Goal: Task Accomplishment & Management: Manage account settings

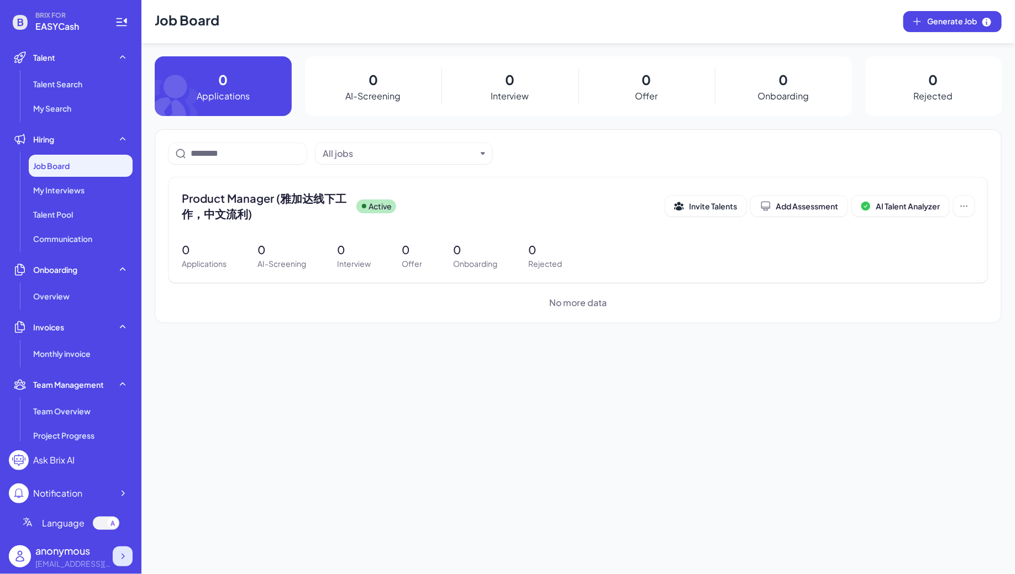
click at [122, 557] on icon at bounding box center [123, 556] width 3 height 6
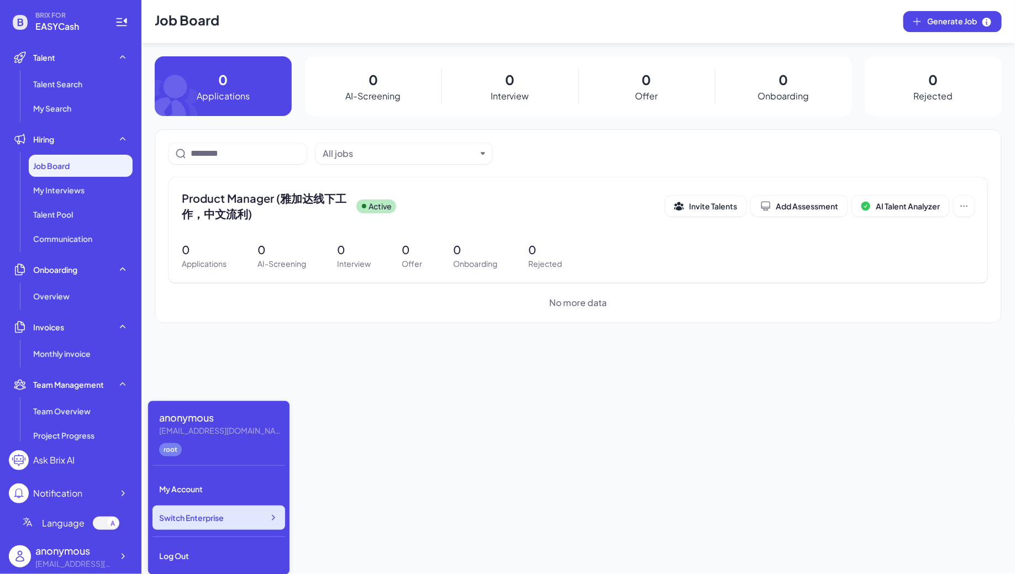
click at [238, 515] on div "Switch Enterprise" at bounding box center [218, 517] width 133 height 24
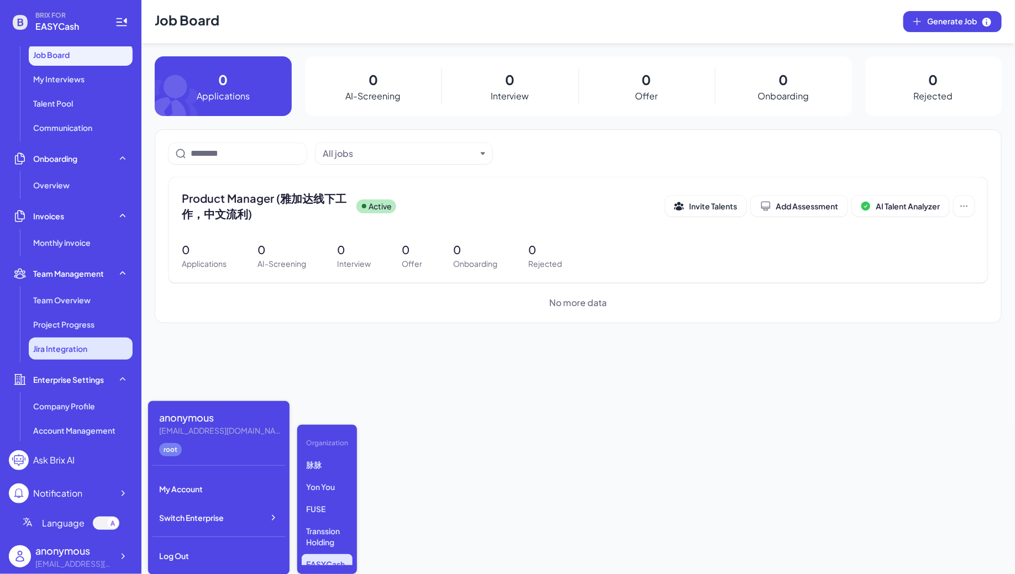
scroll to position [125, 0]
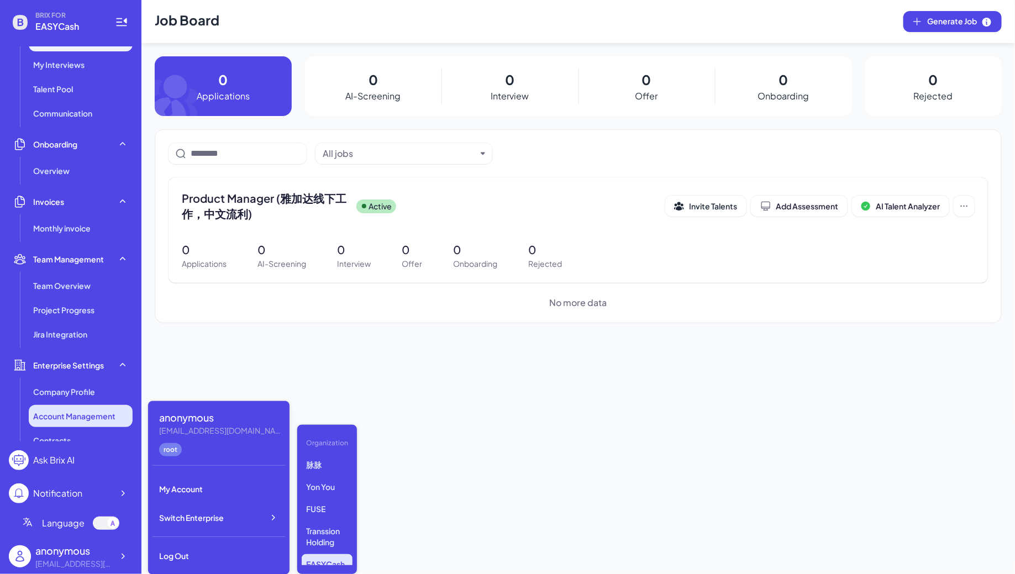
click at [76, 421] on li "Account Management" at bounding box center [81, 416] width 104 height 22
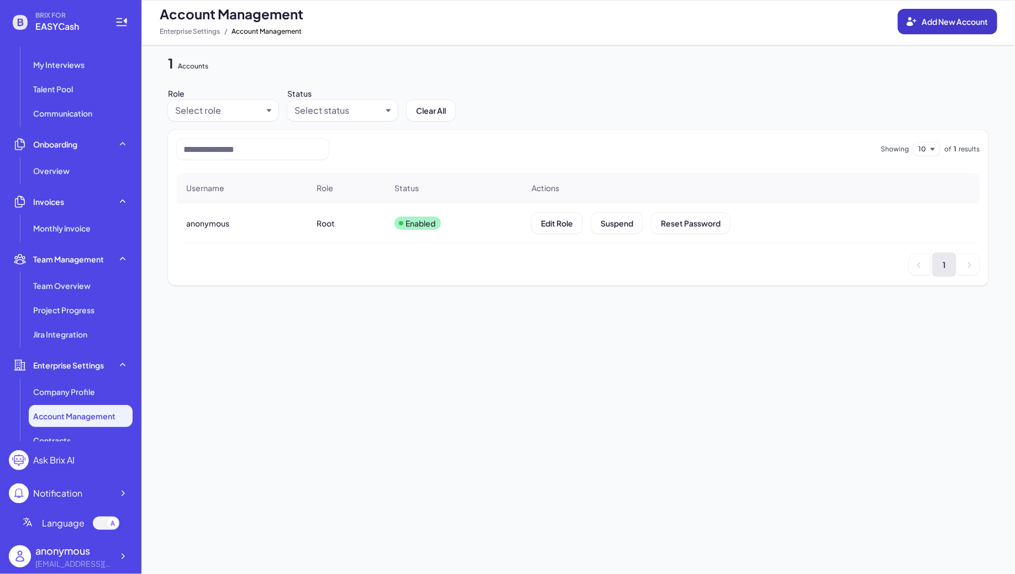
click at [934, 25] on span "Add New Account" at bounding box center [954, 22] width 66 height 10
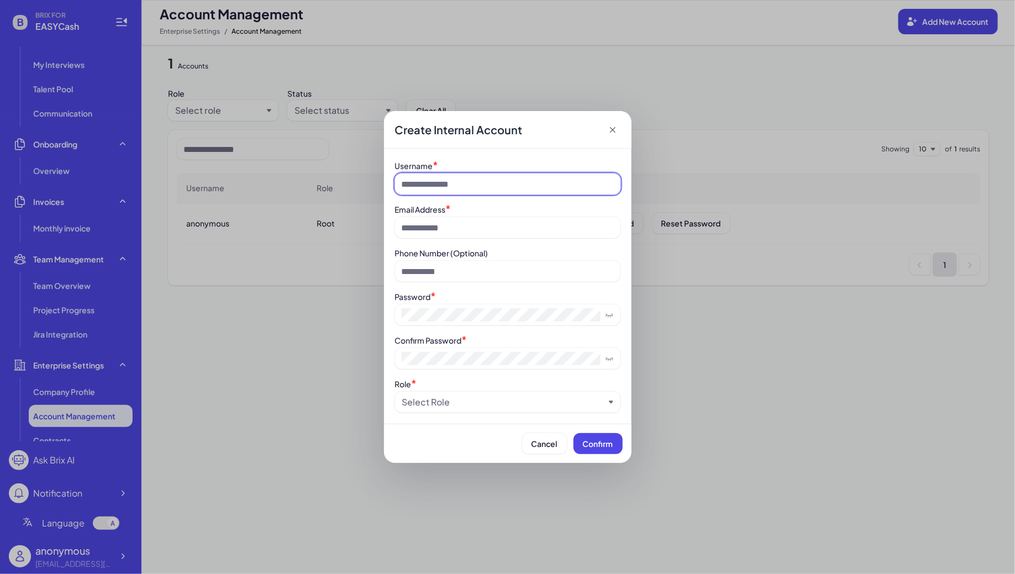
click at [468, 186] on input at bounding box center [507, 183] width 225 height 21
type input "**********"
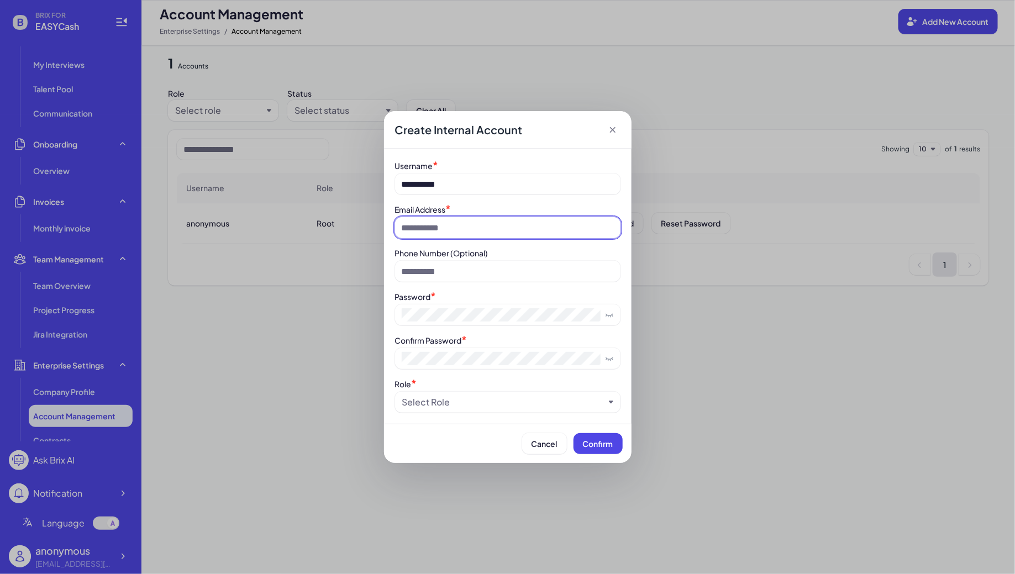
click at [453, 223] on input at bounding box center [507, 227] width 225 height 21
type input "**********"
click at [481, 393] on div "Select Role" at bounding box center [507, 402] width 225 height 21
click at [480, 407] on div "Select Role" at bounding box center [503, 401] width 202 height 13
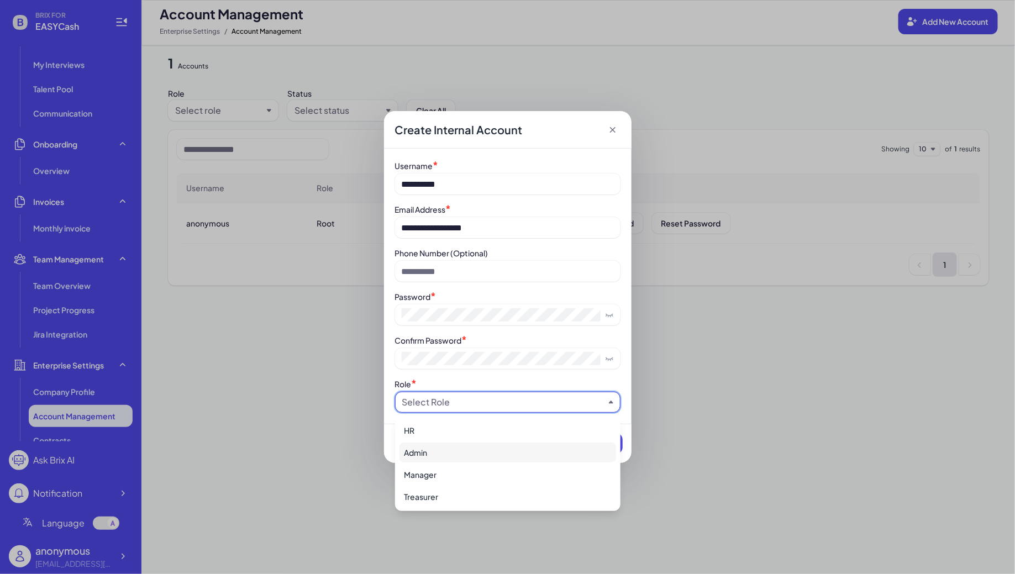
click at [469, 456] on div "Admin" at bounding box center [507, 452] width 217 height 20
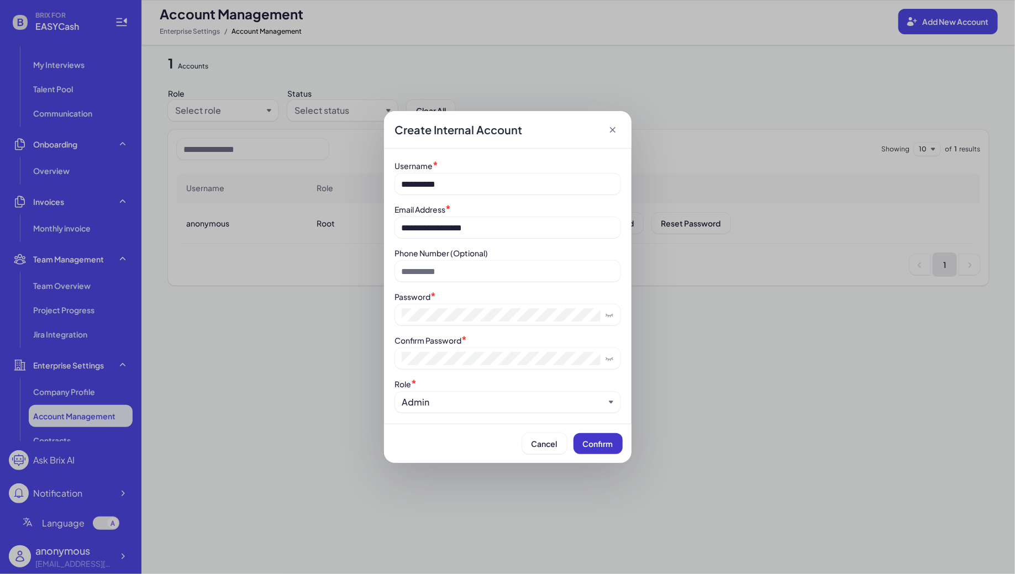
click at [592, 441] on span "Confirm" at bounding box center [598, 444] width 30 height 10
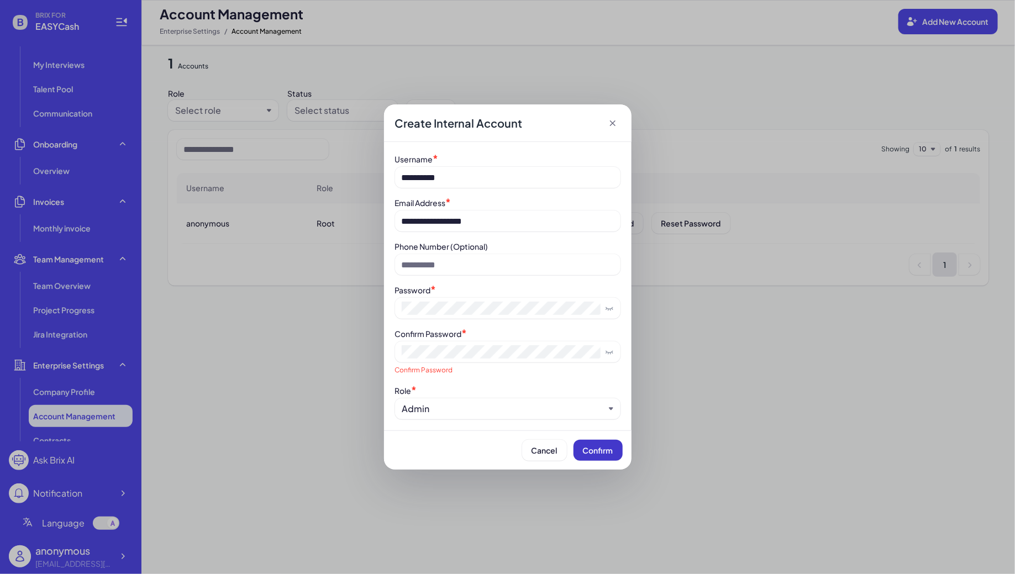
click at [583, 446] on button "Confirm" at bounding box center [597, 450] width 49 height 21
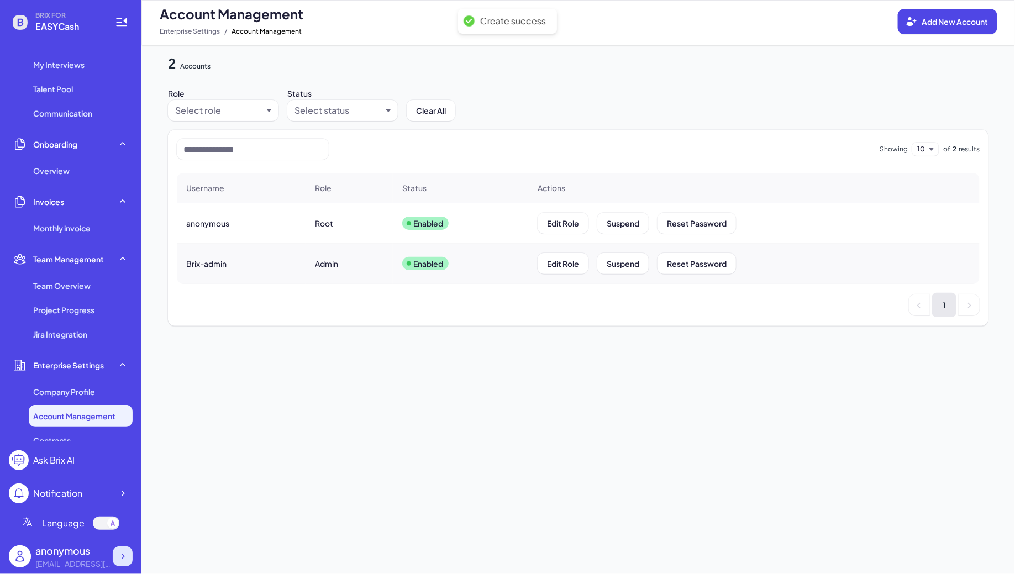
click at [116, 558] on div at bounding box center [123, 556] width 20 height 20
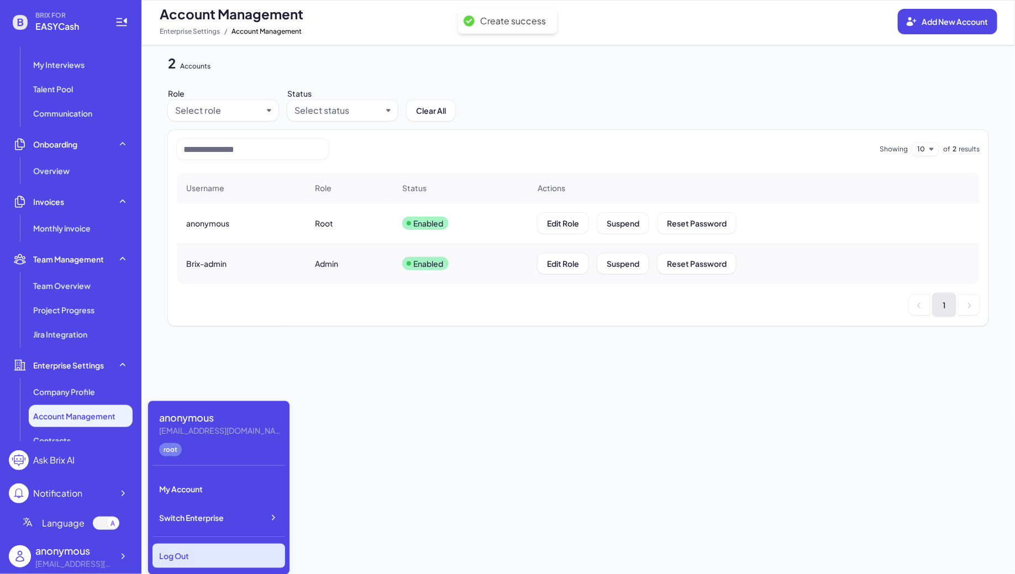
click at [231, 563] on div "Log Out" at bounding box center [218, 556] width 133 height 24
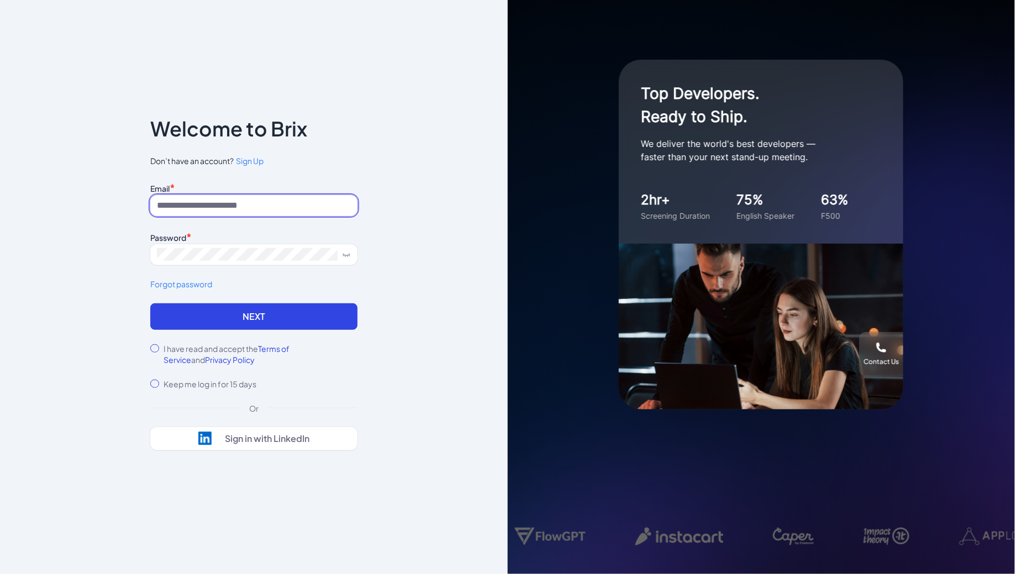
type input "**********"
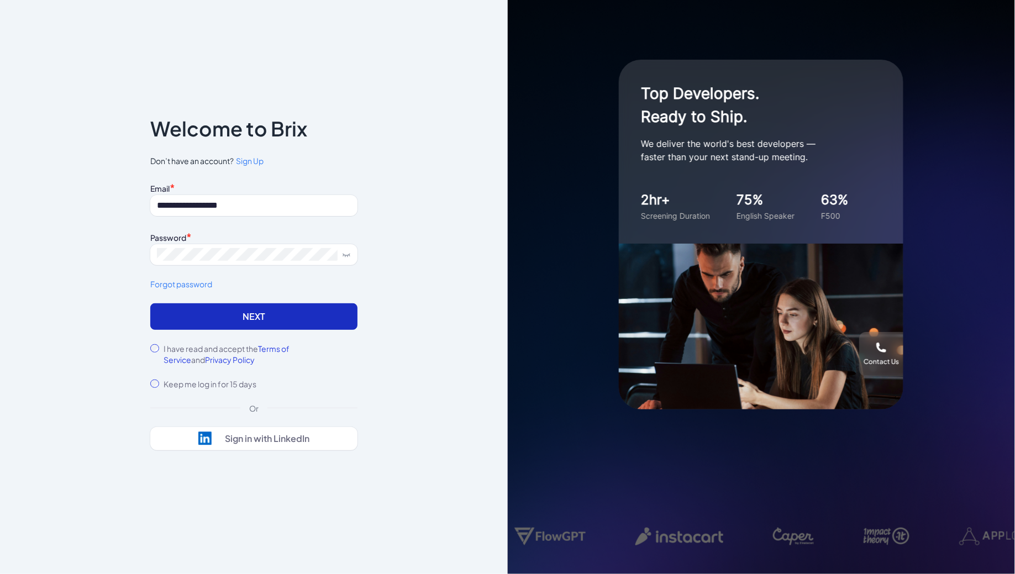
click at [251, 307] on button "Next" at bounding box center [253, 316] width 207 height 27
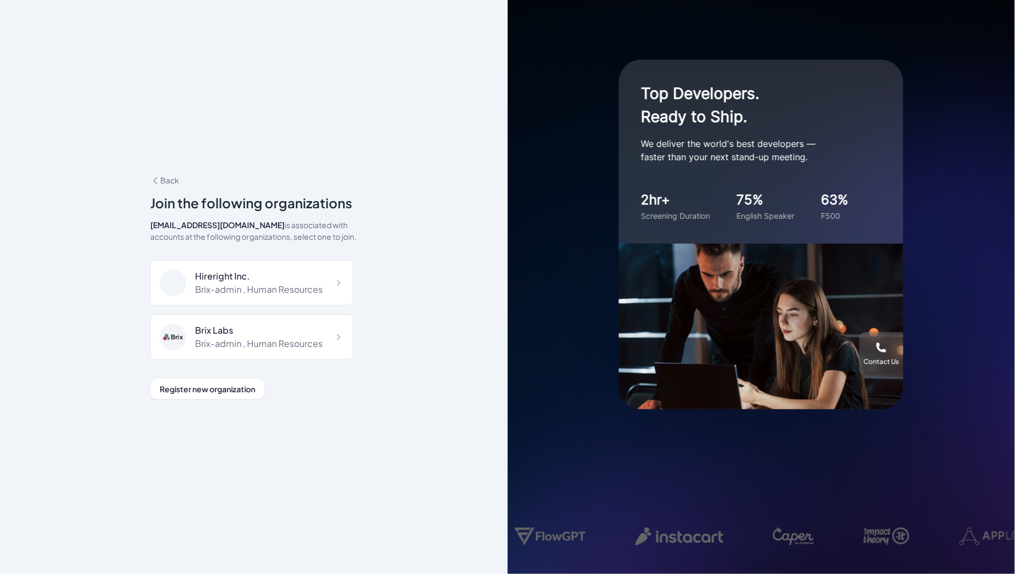
scroll to position [7374, 0]
click at [292, 379] on div "DeepVista" at bounding box center [249, 385] width 108 height 13
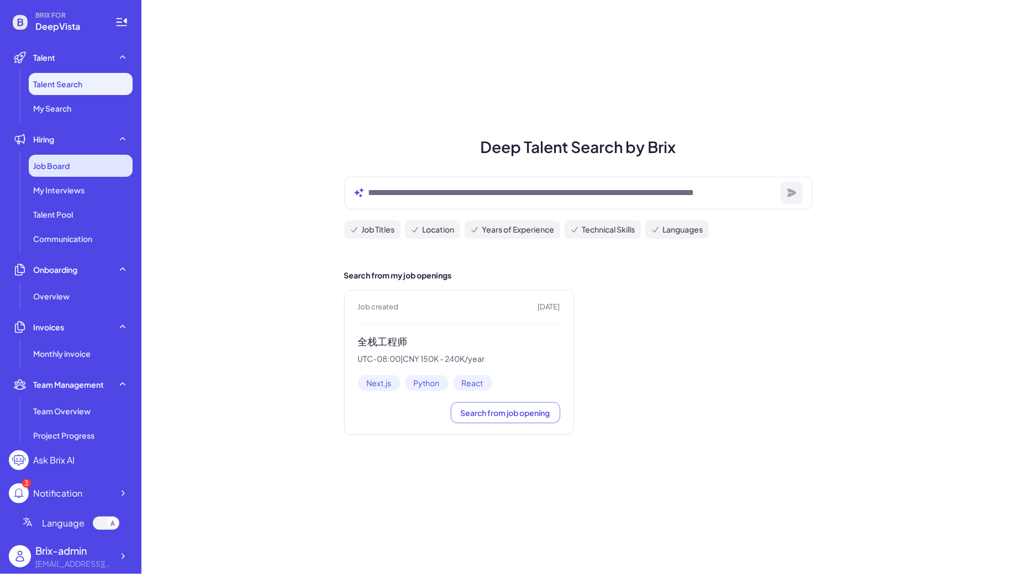
click at [76, 165] on div "Job Board" at bounding box center [81, 166] width 104 height 22
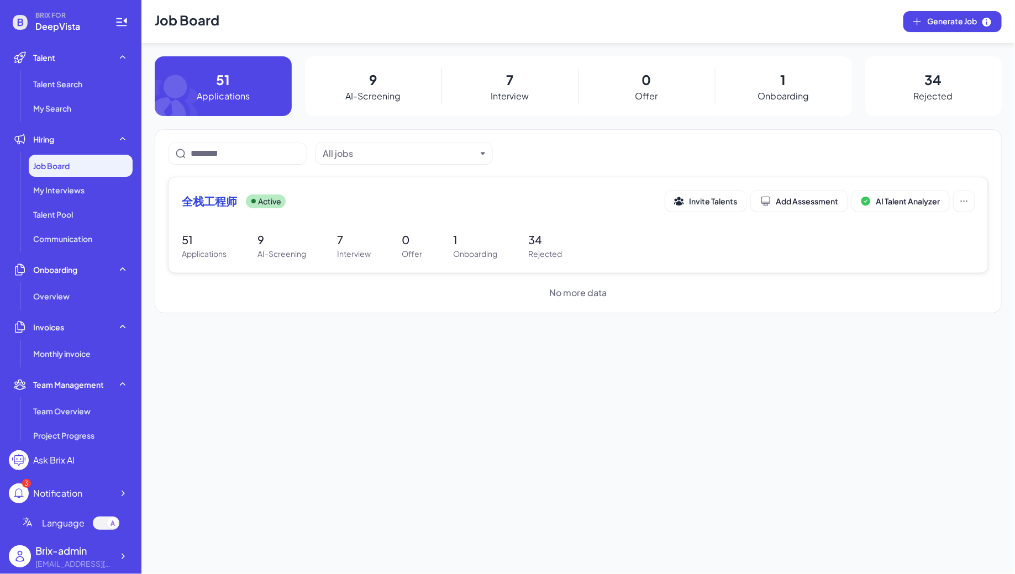
click at [360, 222] on div "全栈工程师 Active Invite Talents Add Assessment AI Talent Analyzer 51 Applications 9…" at bounding box center [577, 225] width 819 height 96
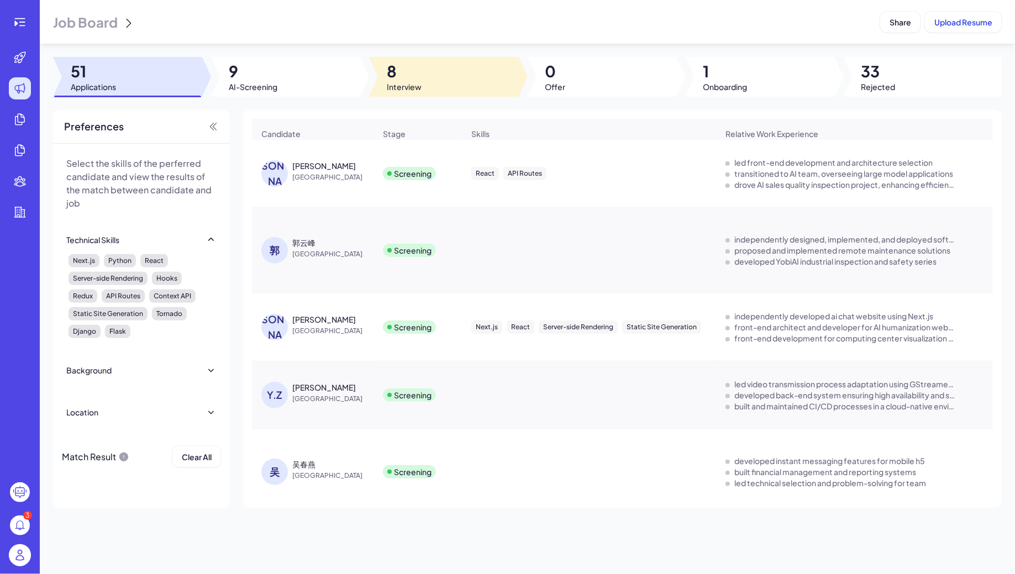
click at [459, 75] on div at bounding box center [443, 77] width 149 height 40
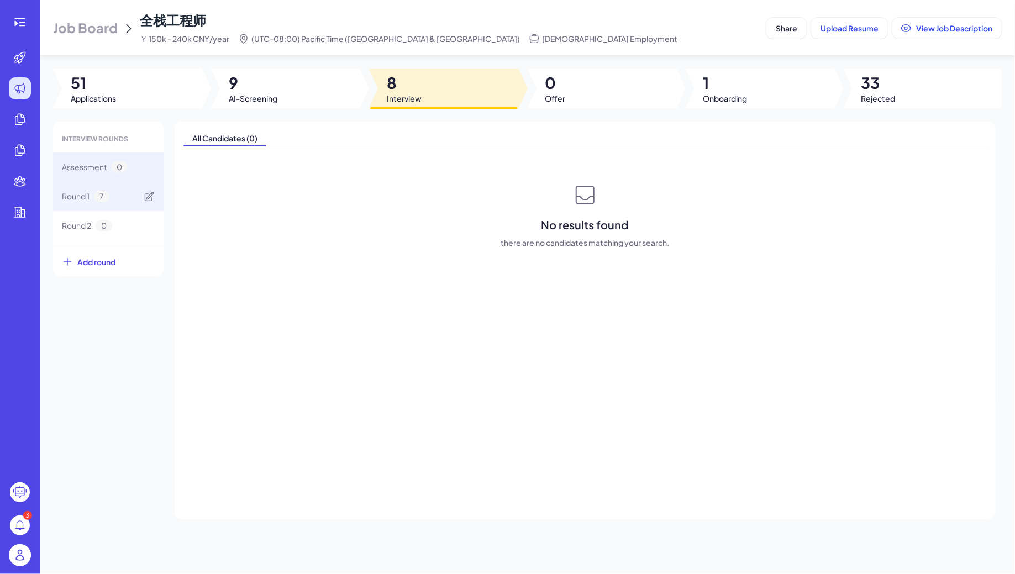
click at [110, 198] on div "Round 1 7" at bounding box center [108, 196] width 110 height 29
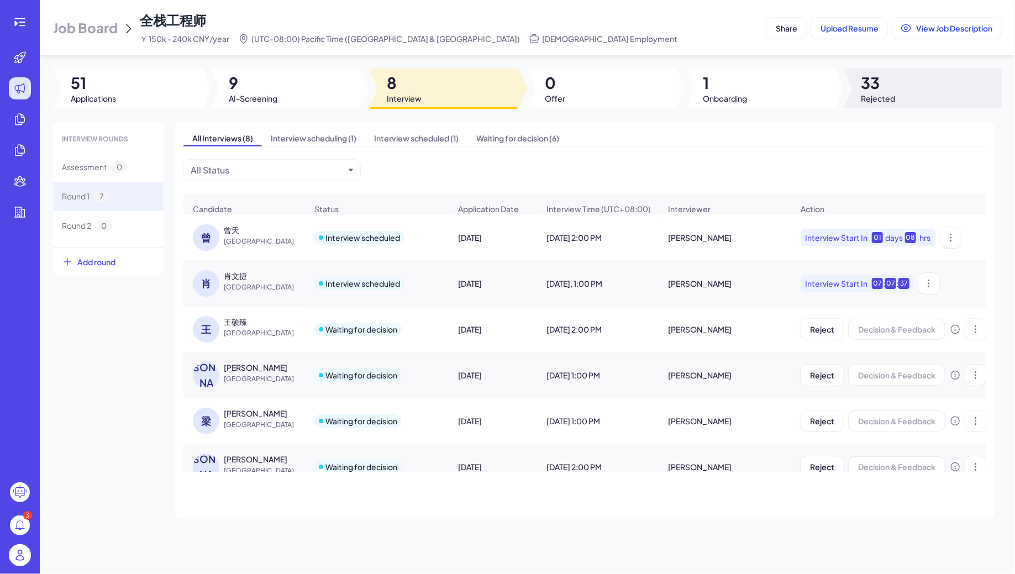
click at [867, 101] on span "Rejected" at bounding box center [878, 98] width 34 height 11
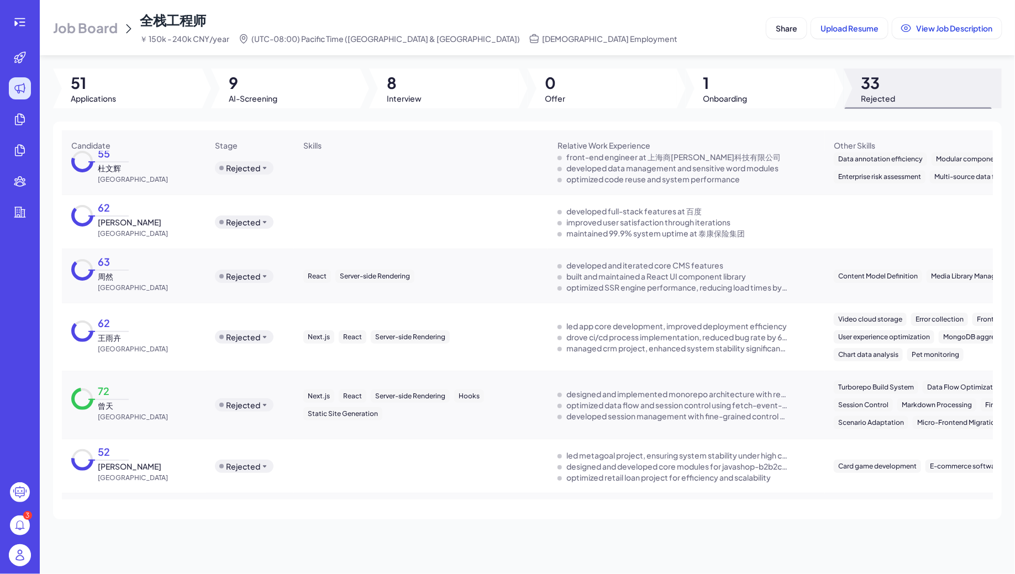
scroll to position [79, 0]
click at [399, 94] on span "Interview" at bounding box center [404, 98] width 35 height 11
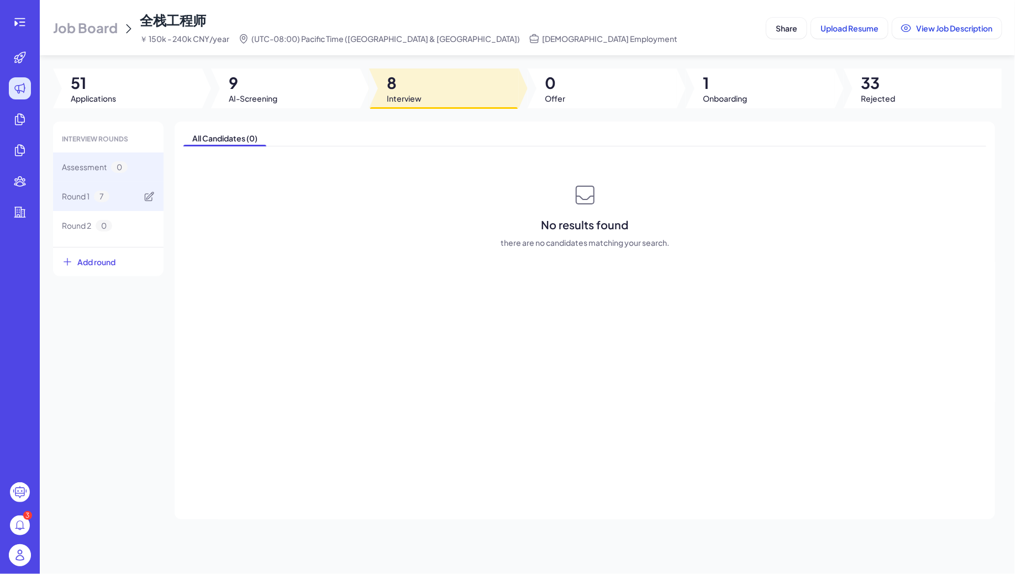
click at [98, 205] on div "Round 1 7" at bounding box center [108, 196] width 110 height 29
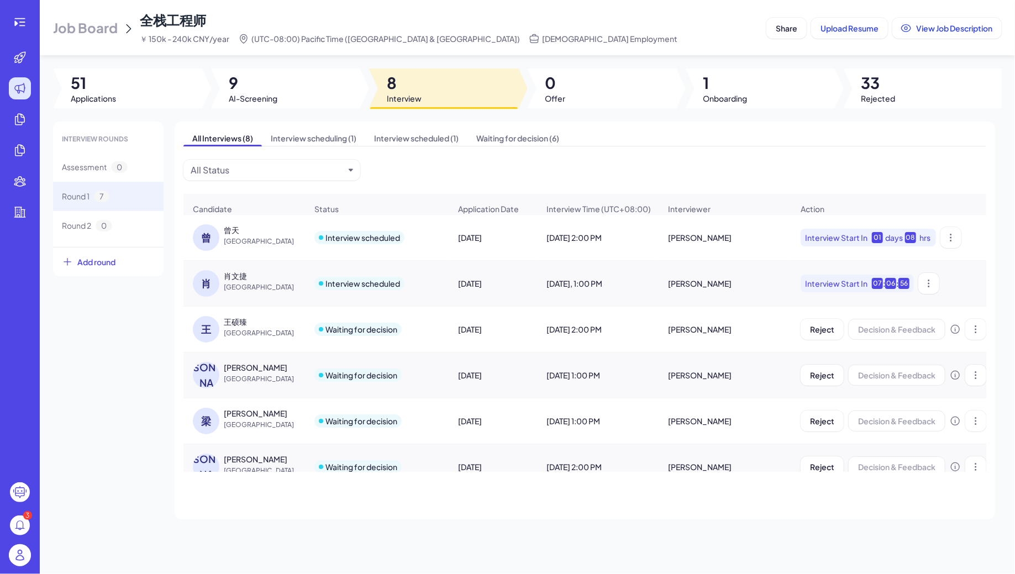
click at [230, 282] on span "[GEOGRAPHIC_DATA]" at bounding box center [265, 287] width 83 height 11
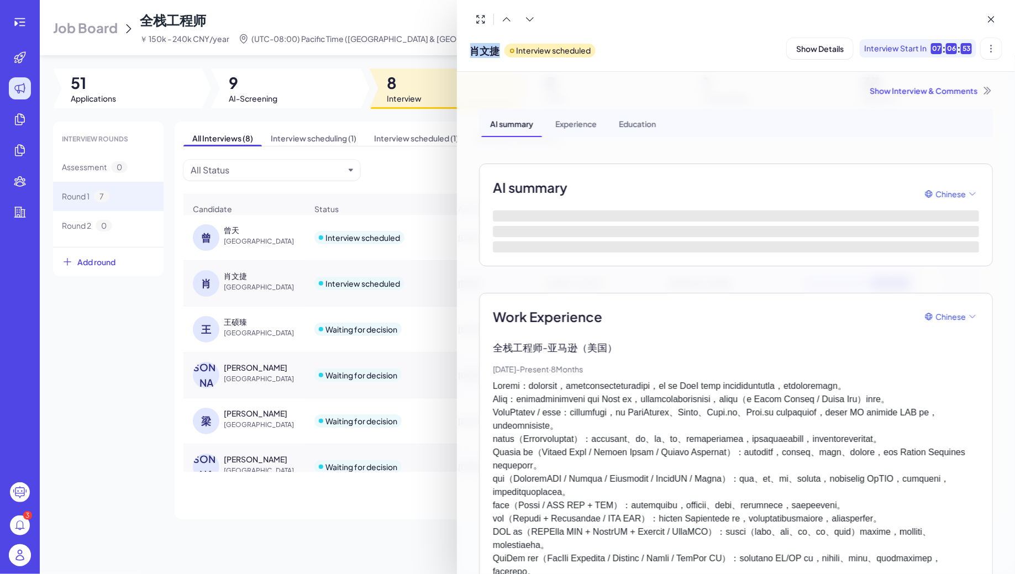
drag, startPoint x: 472, startPoint y: 50, endPoint x: 497, endPoint y: 51, distance: 24.4
click at [497, 51] on span "肖文捷" at bounding box center [485, 50] width 30 height 15
copy span "肖文捷"
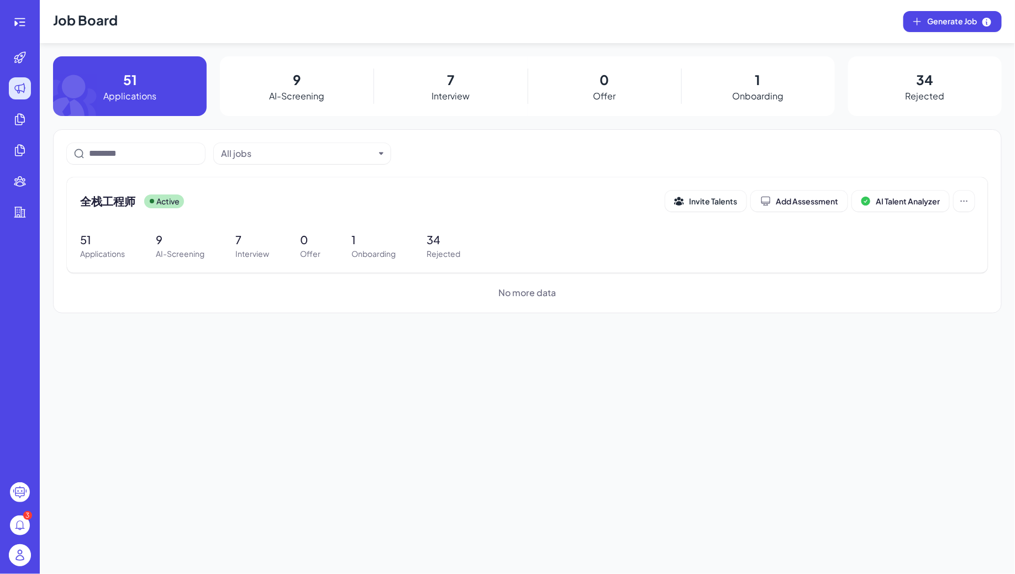
click at [31, 17] on div at bounding box center [19, 22] width 35 height 22
click at [29, 20] on div at bounding box center [20, 22] width 22 height 22
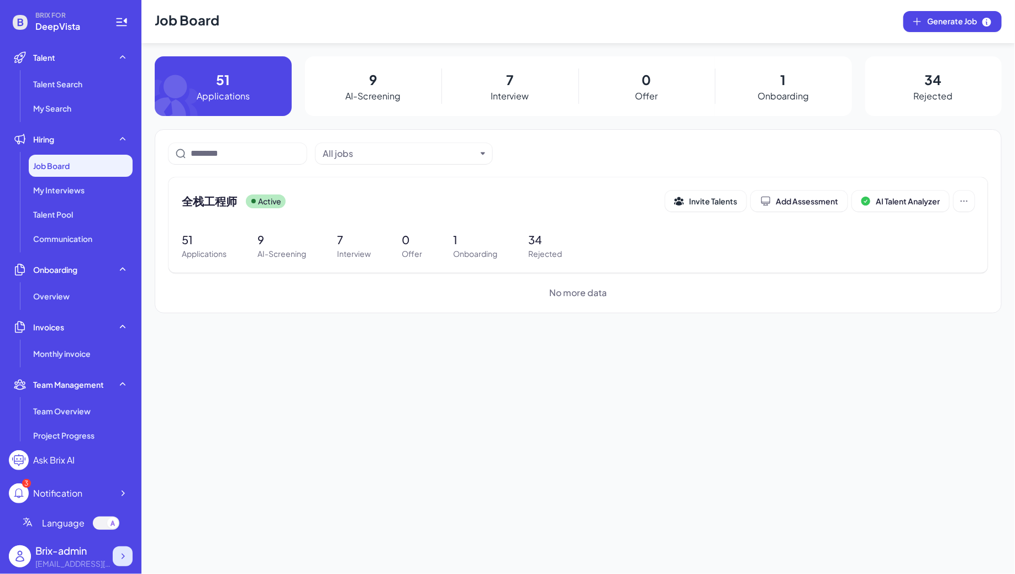
click at [122, 559] on icon at bounding box center [122, 556] width 11 height 11
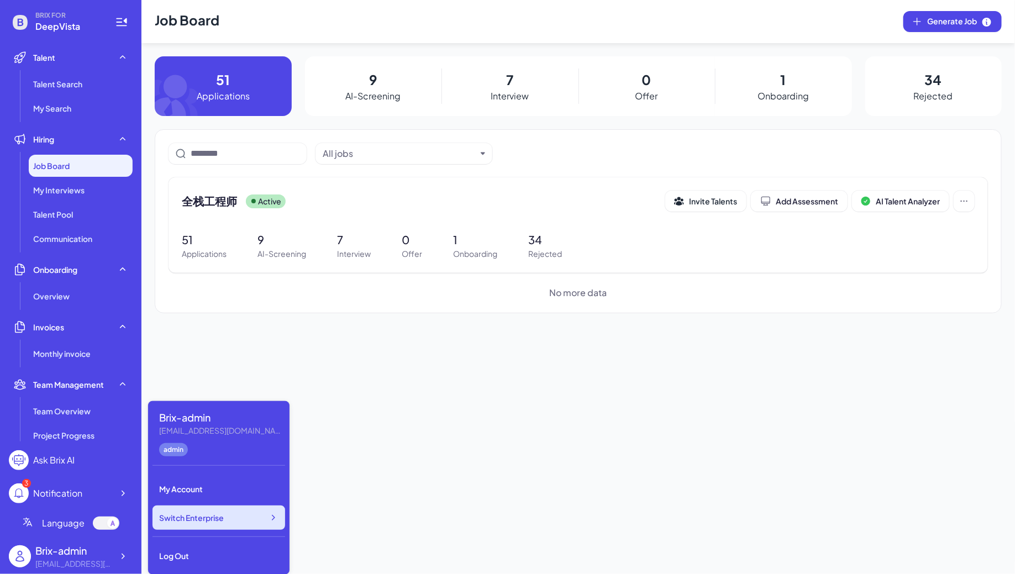
click at [205, 520] on span "Switch Enterprise" at bounding box center [191, 517] width 65 height 11
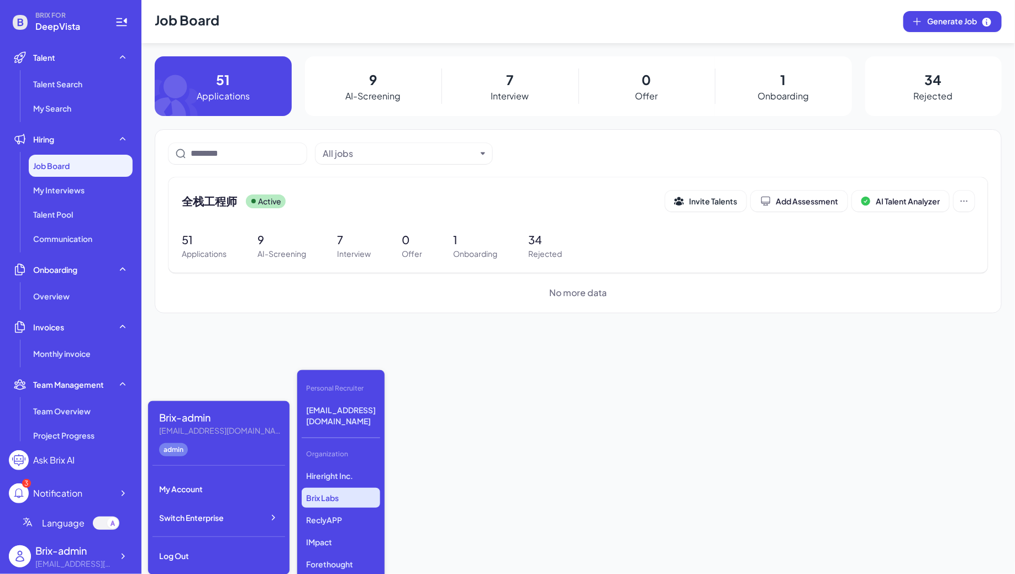
scroll to position [2782, 0]
click at [365, 545] on p "Revolve" at bounding box center [341, 555] width 78 height 20
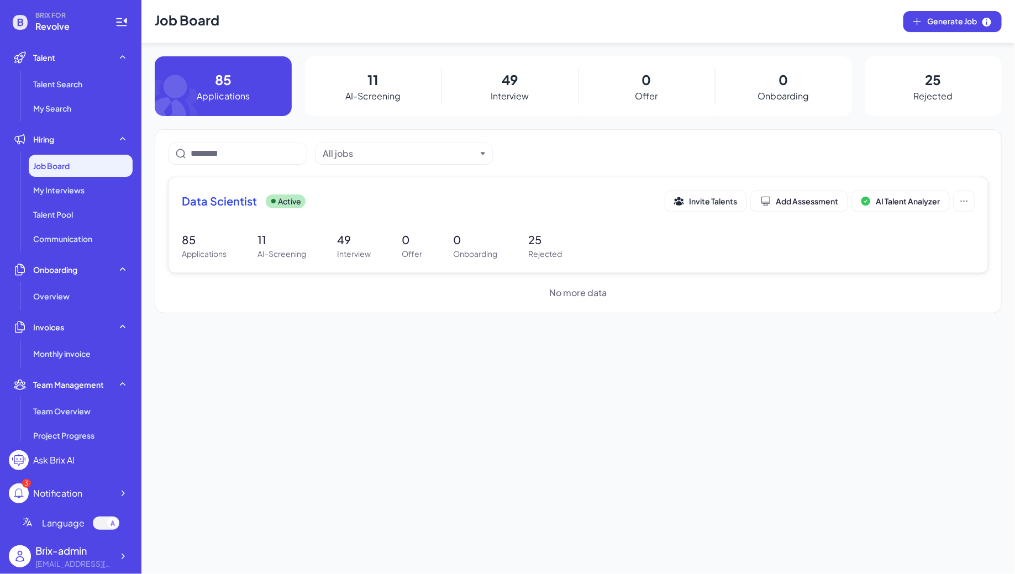
click at [249, 236] on div "85 Applications 11 AI-Screening 49 Interview 0 Offer 0 Onboarding 25 Rejected" at bounding box center [578, 245] width 793 height 28
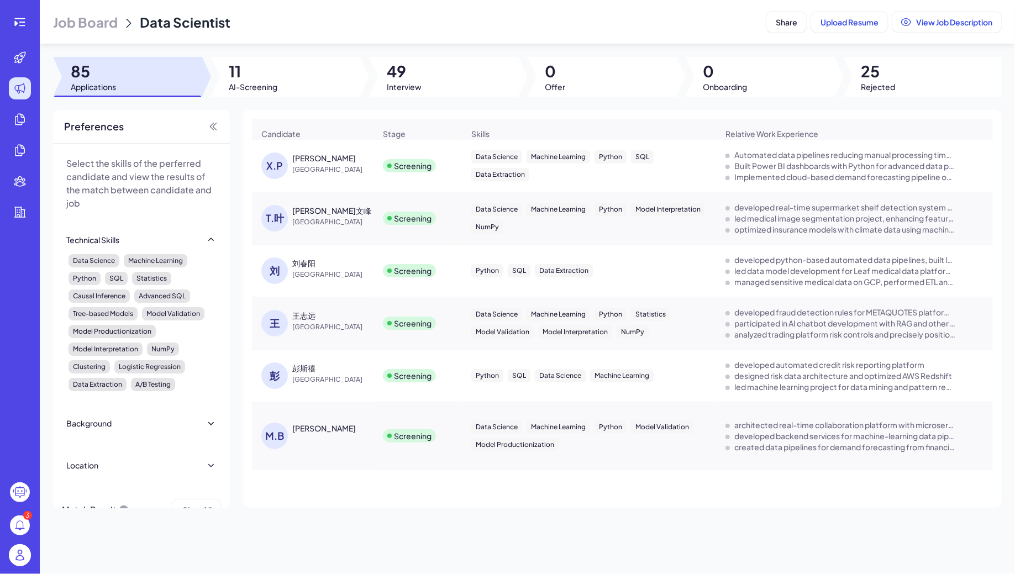
click at [303, 152] on div "[PERSON_NAME]" at bounding box center [324, 157] width 64 height 11
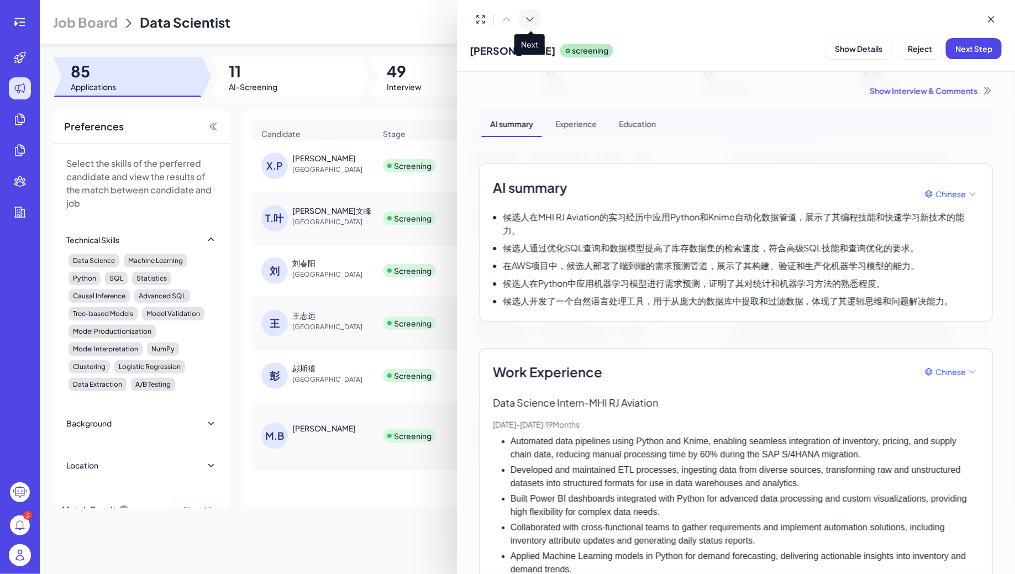
click at [531, 23] on icon at bounding box center [529, 19] width 11 height 11
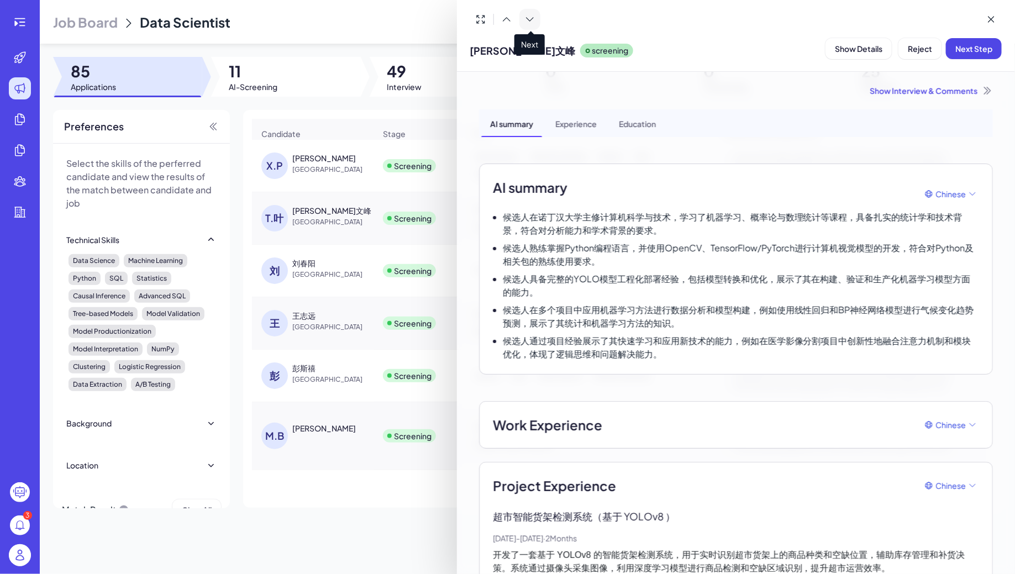
click at [531, 23] on icon at bounding box center [529, 19] width 11 height 11
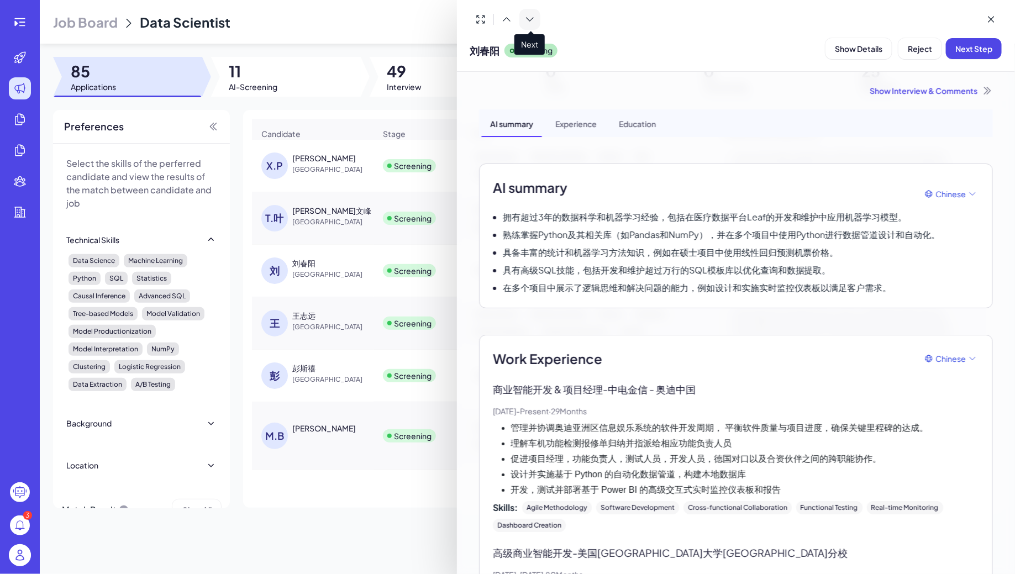
click at [531, 23] on icon at bounding box center [529, 19] width 11 height 11
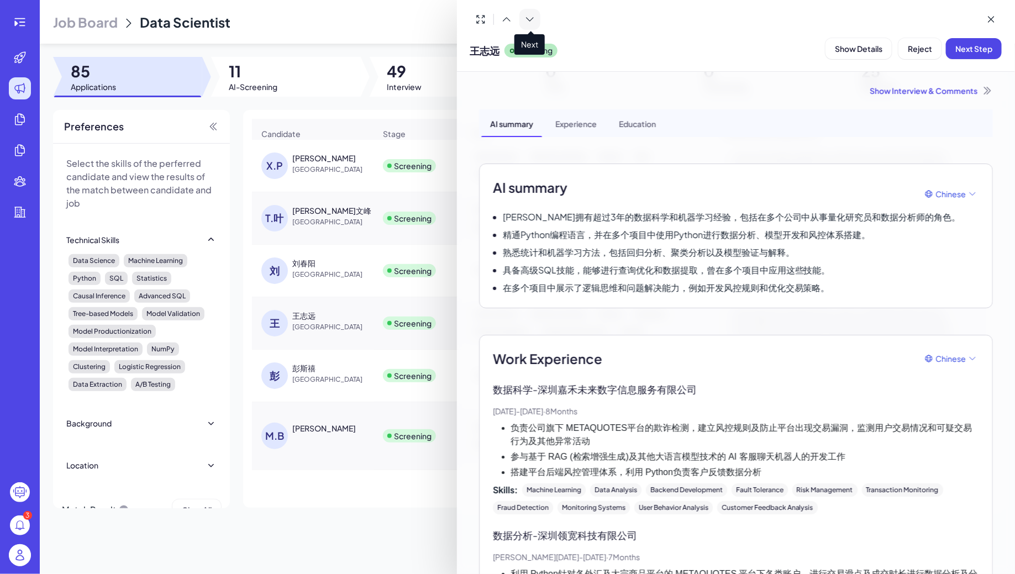
click at [531, 17] on icon at bounding box center [529, 19] width 11 height 11
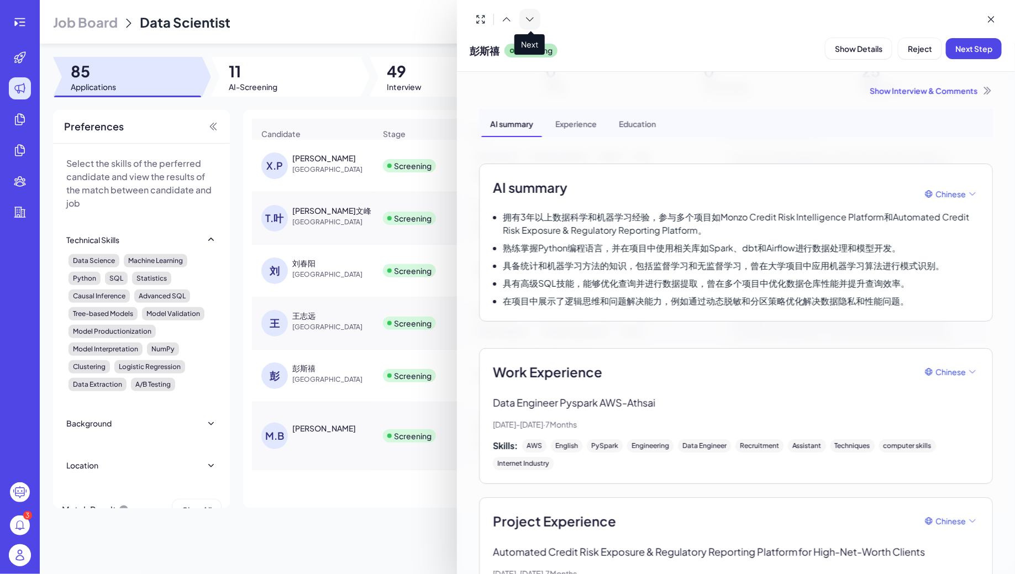
click at [531, 17] on icon at bounding box center [529, 19] width 11 height 11
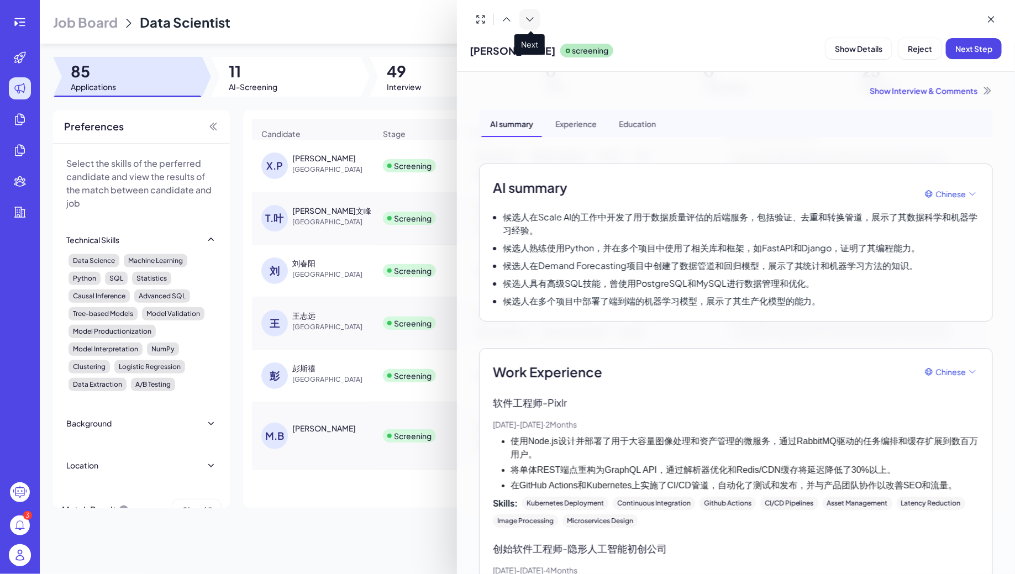
click at [530, 12] on button at bounding box center [529, 19] width 21 height 21
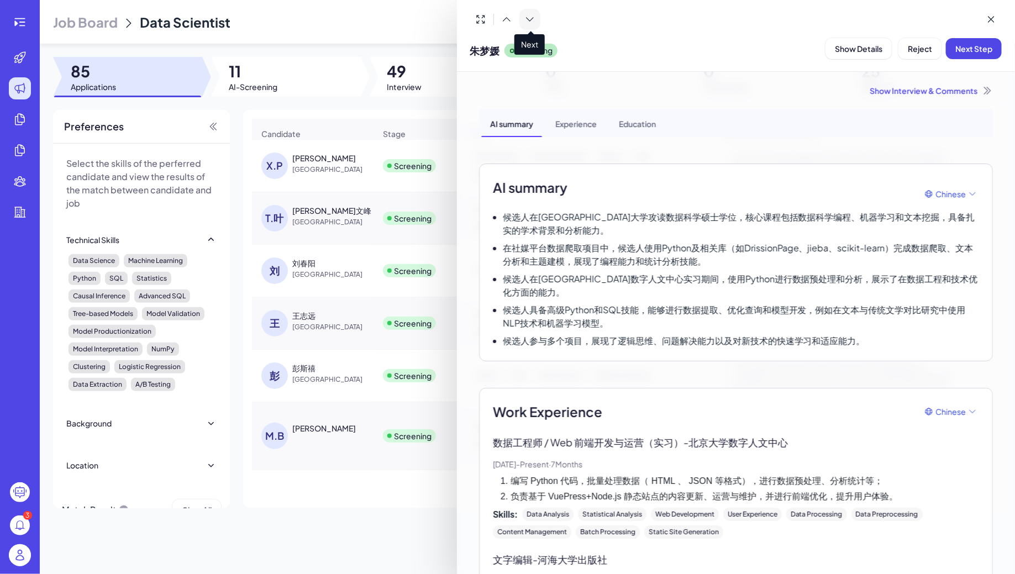
click at [534, 18] on icon at bounding box center [529, 19] width 11 height 11
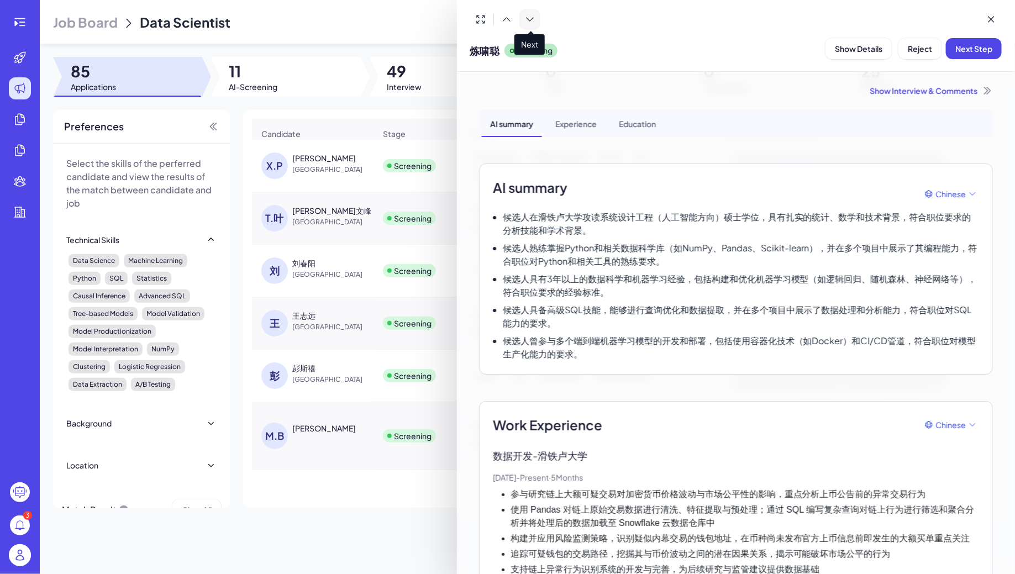
click at [534, 18] on icon at bounding box center [529, 19] width 11 height 11
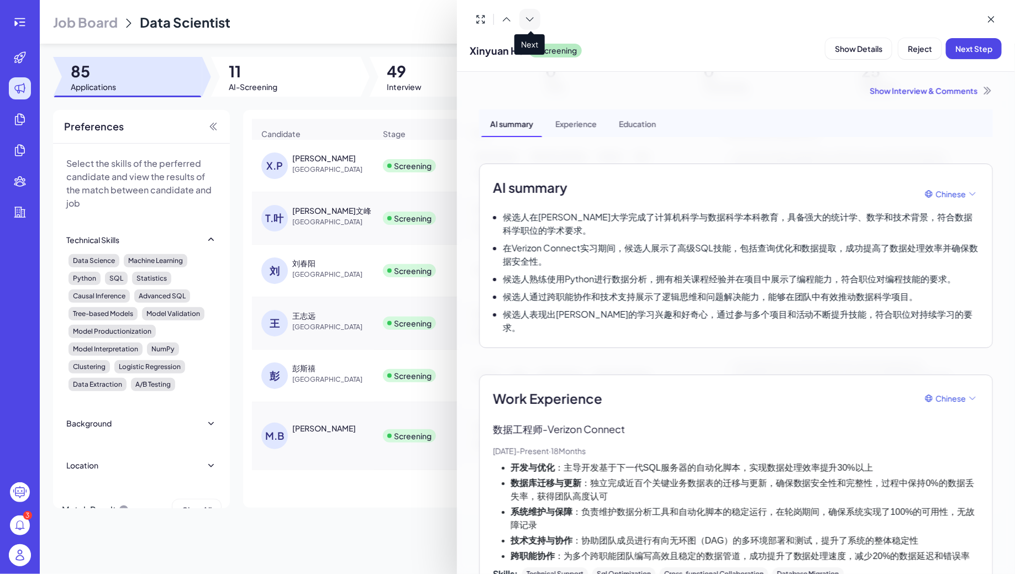
click at [521, 22] on button at bounding box center [529, 19] width 21 height 21
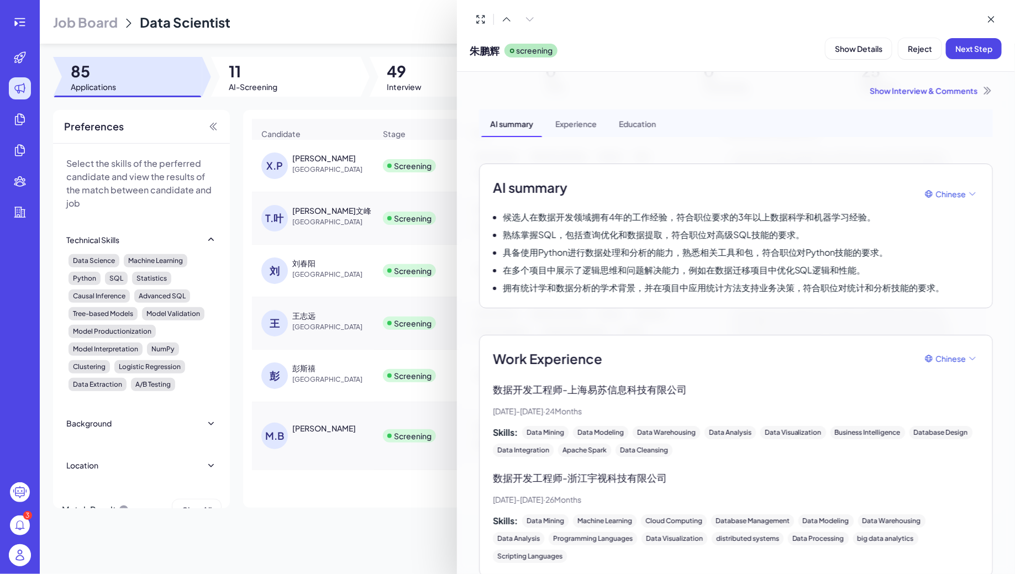
click at [420, 221] on div at bounding box center [507, 287] width 1015 height 574
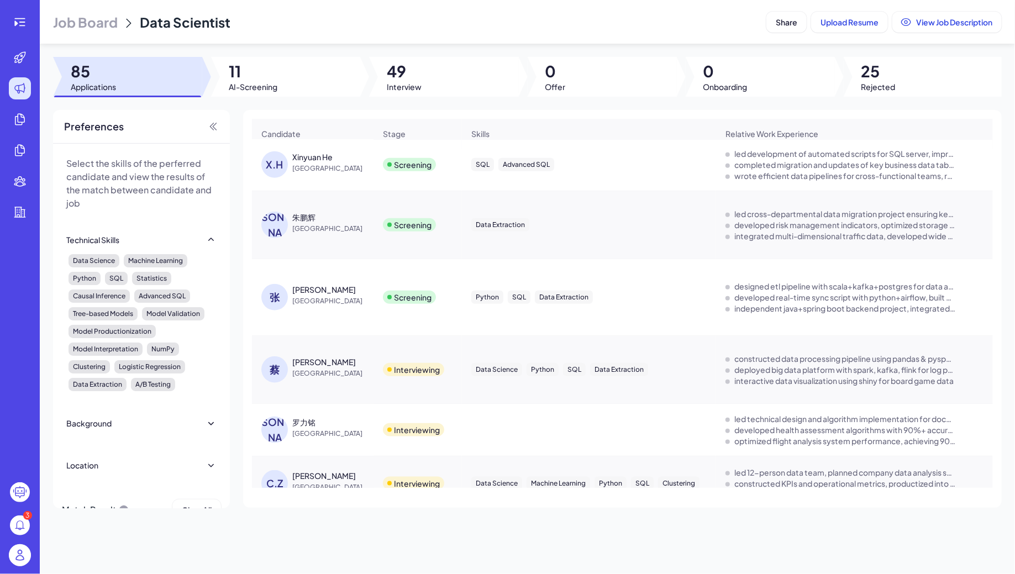
scroll to position [459, 0]
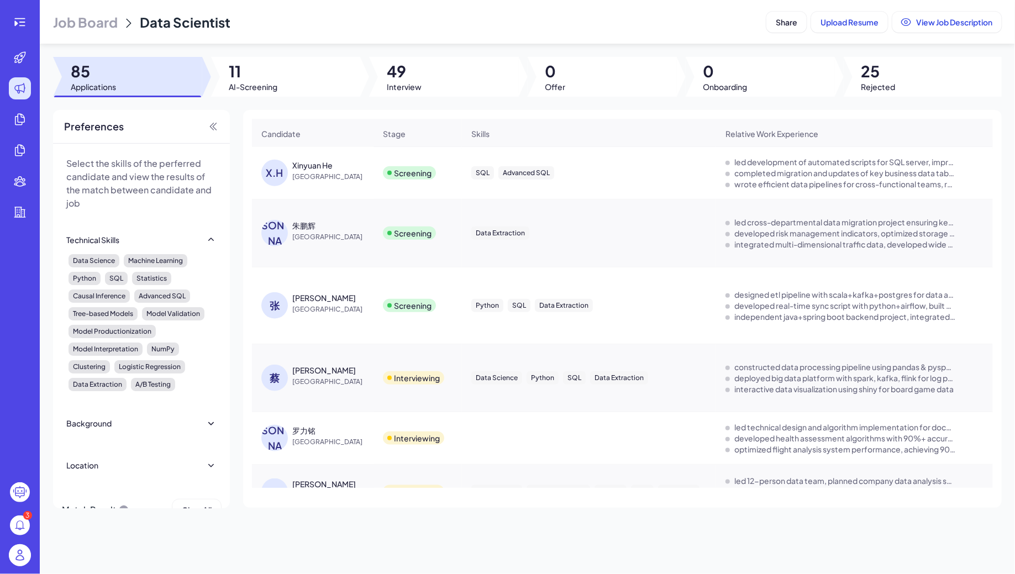
click at [302, 306] on span "[GEOGRAPHIC_DATA]" at bounding box center [333, 309] width 83 height 11
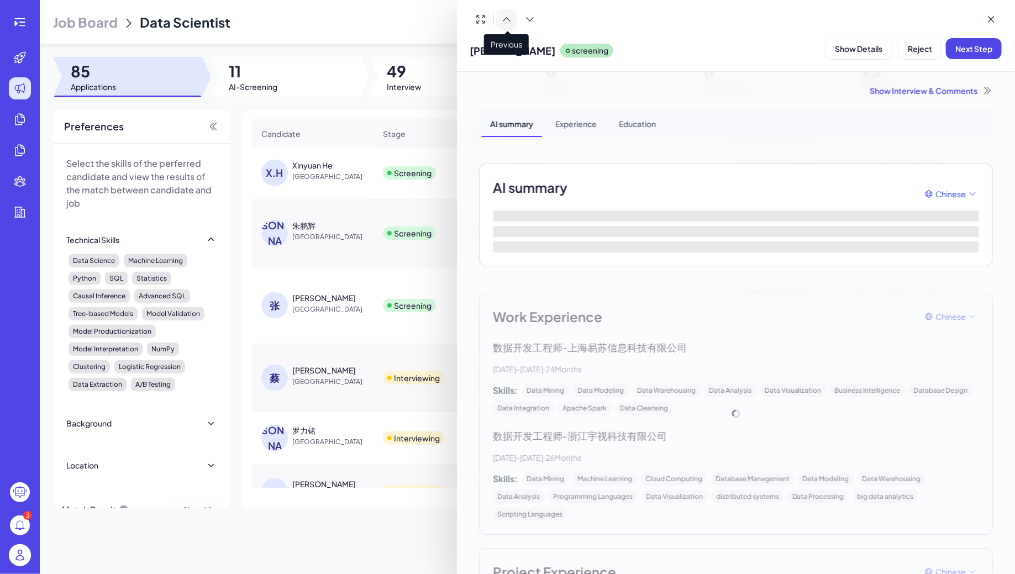
click at [503, 19] on icon at bounding box center [506, 19] width 11 height 11
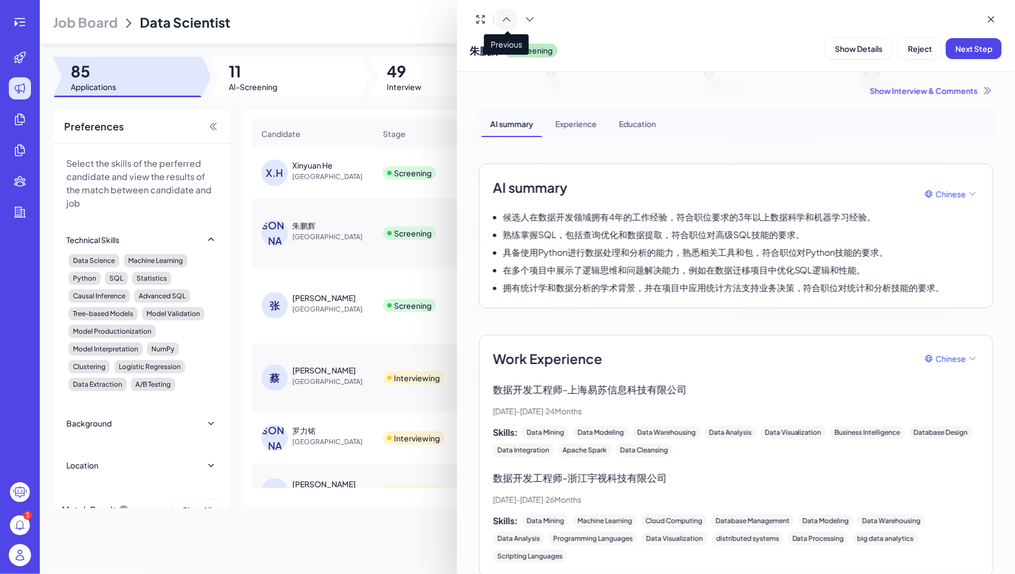
click at [504, 20] on icon at bounding box center [506, 19] width 7 height 3
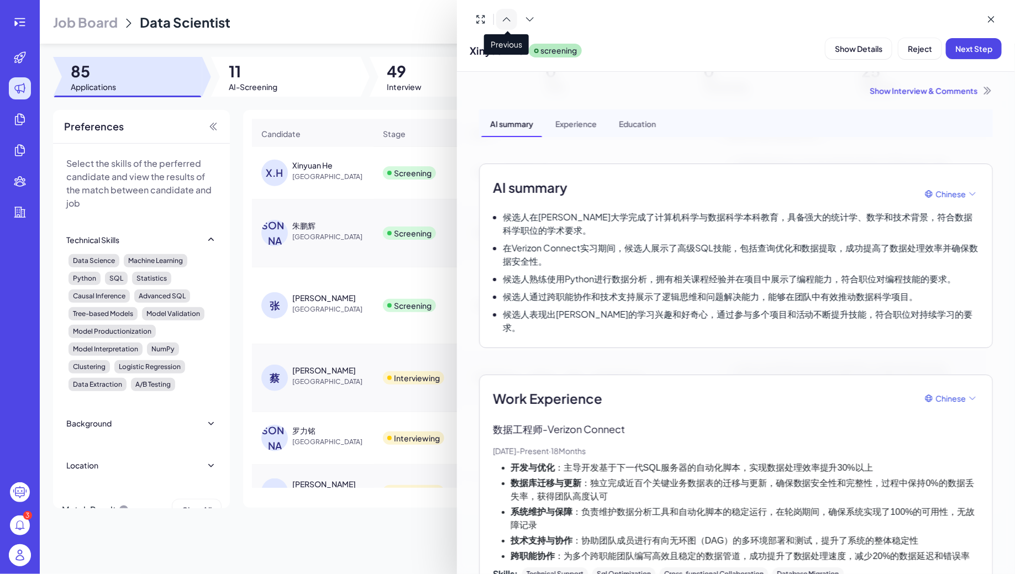
click at [504, 20] on icon at bounding box center [506, 19] width 7 height 3
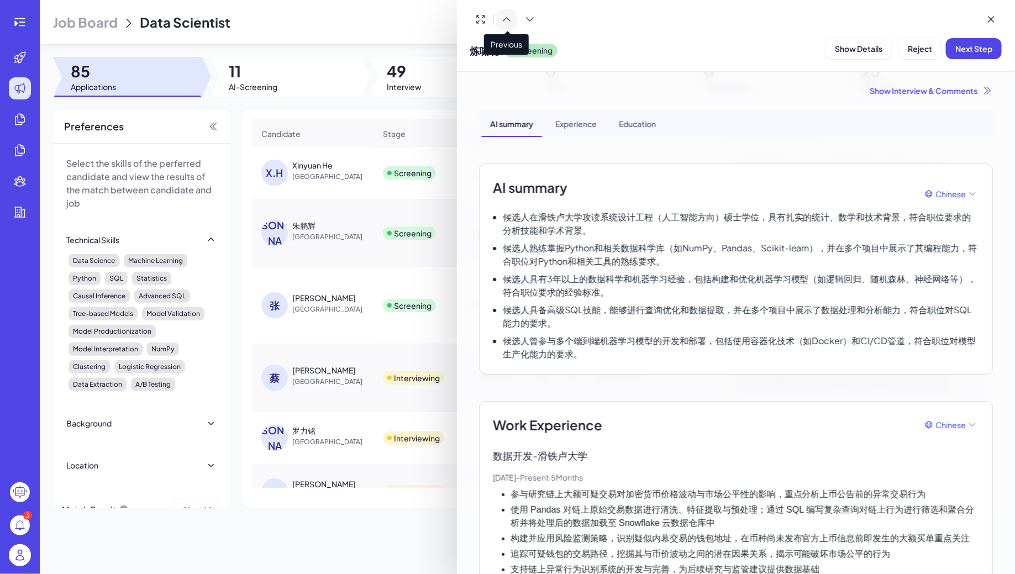
click at [504, 20] on icon at bounding box center [506, 19] width 7 height 3
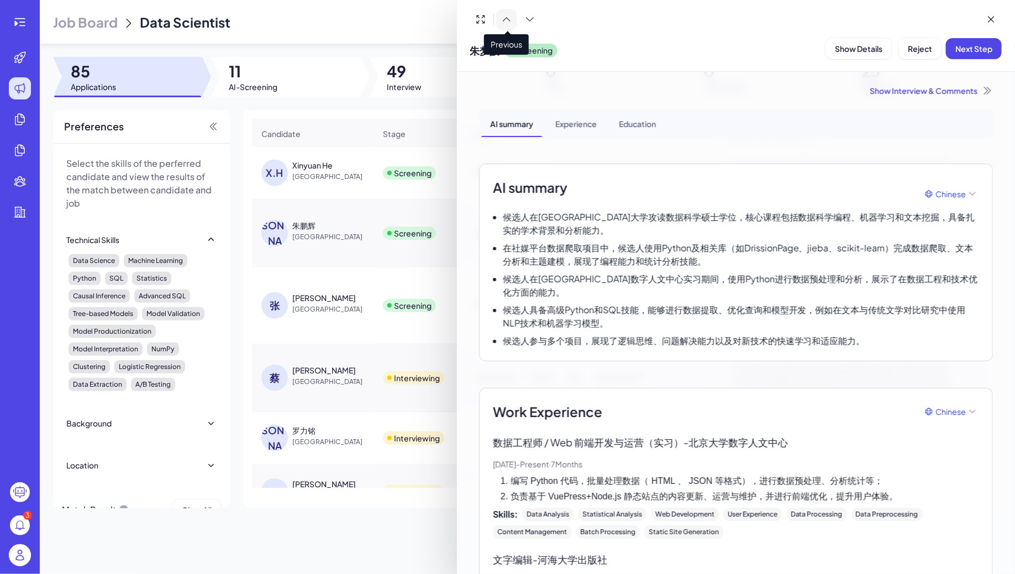
click at [504, 20] on icon at bounding box center [506, 19] width 11 height 11
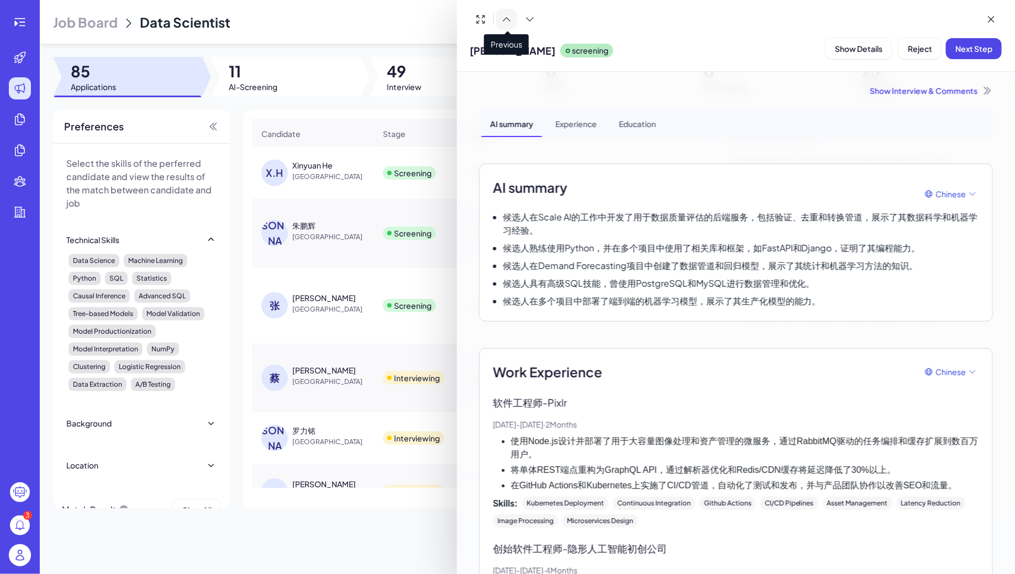
click at [504, 20] on icon at bounding box center [506, 19] width 11 height 11
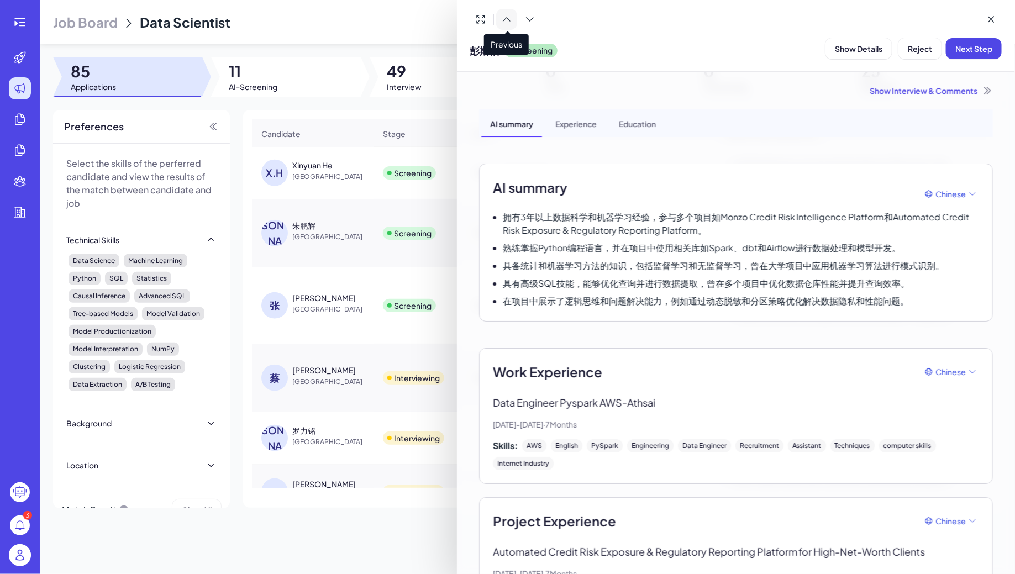
click at [504, 20] on icon at bounding box center [506, 19] width 11 height 11
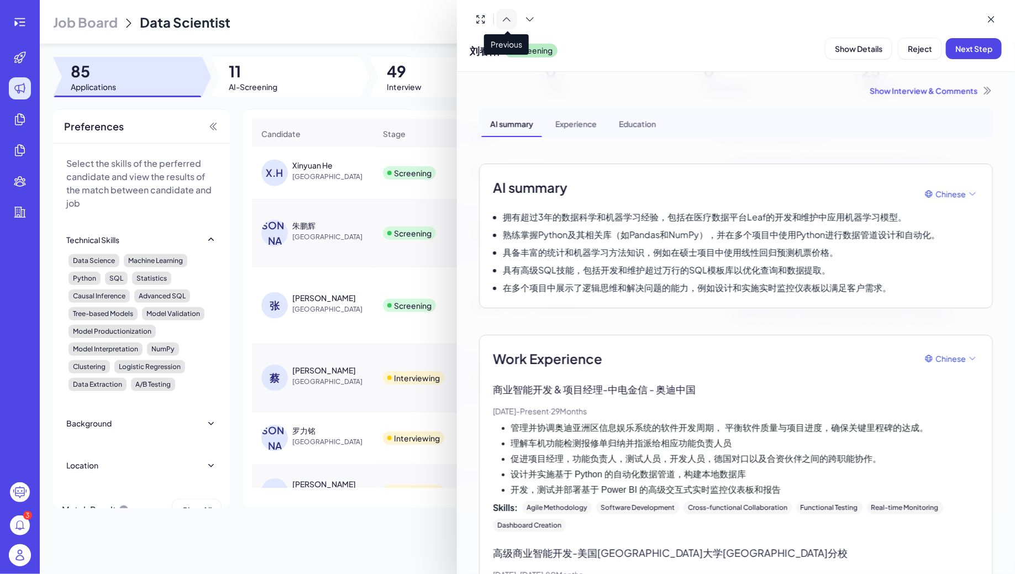
click at [504, 20] on icon at bounding box center [506, 19] width 11 height 11
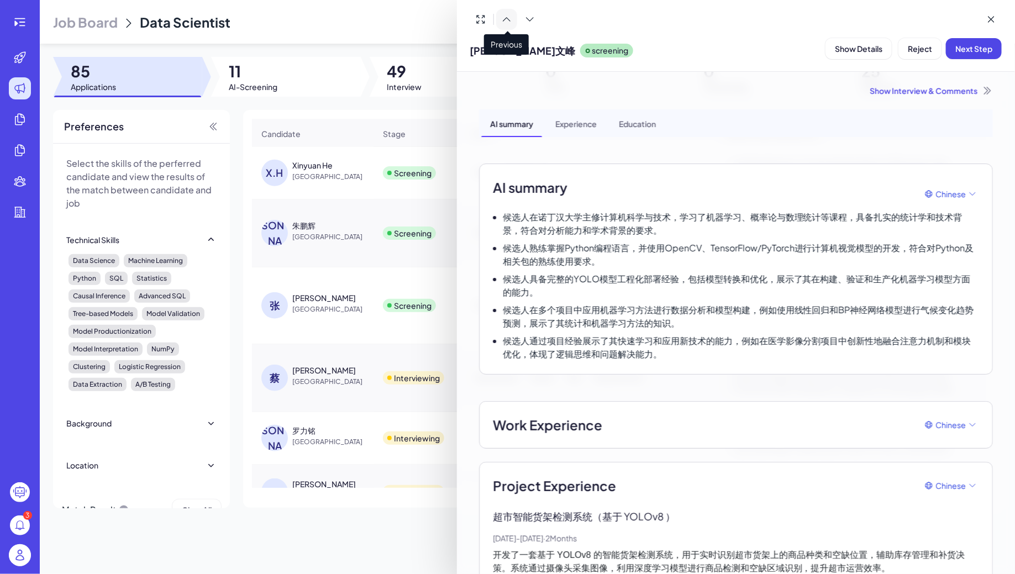
click at [504, 20] on icon at bounding box center [506, 19] width 11 height 11
click at [504, 20] on div at bounding box center [505, 19] width 70 height 21
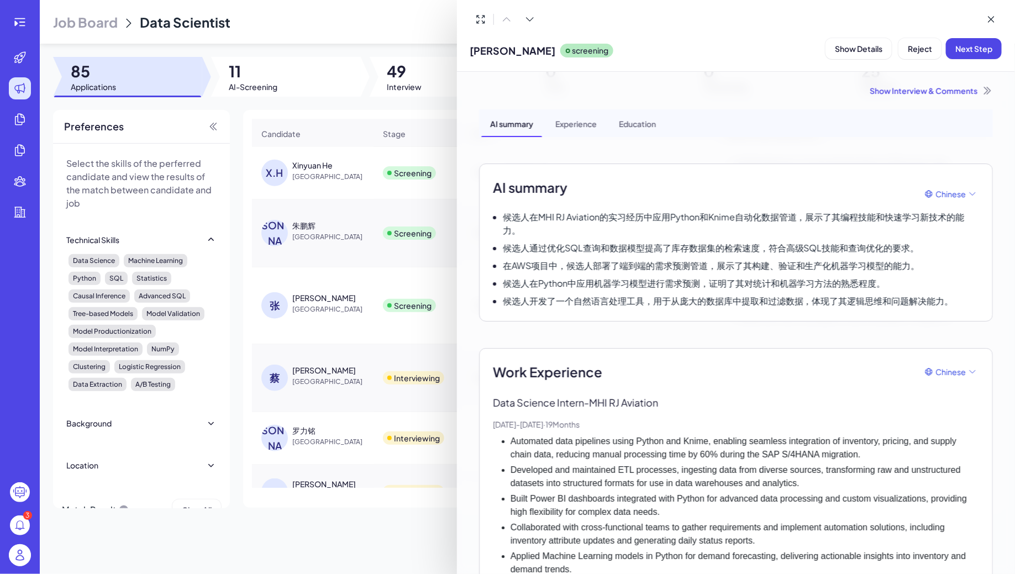
click at [504, 20] on div at bounding box center [505, 19] width 70 height 21
click at [388, 125] on div at bounding box center [507, 287] width 1015 height 574
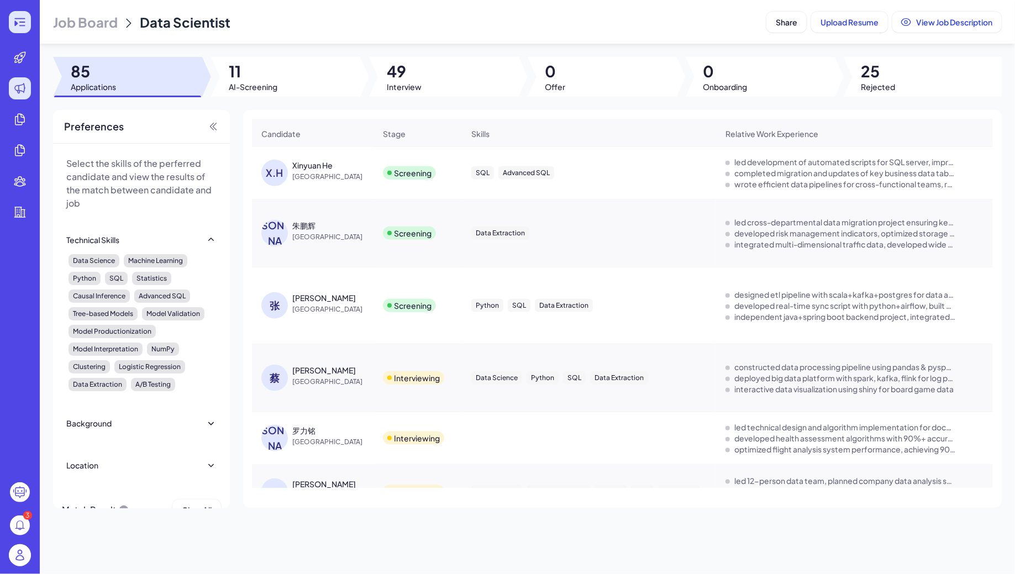
click at [18, 19] on icon at bounding box center [19, 21] width 13 height 13
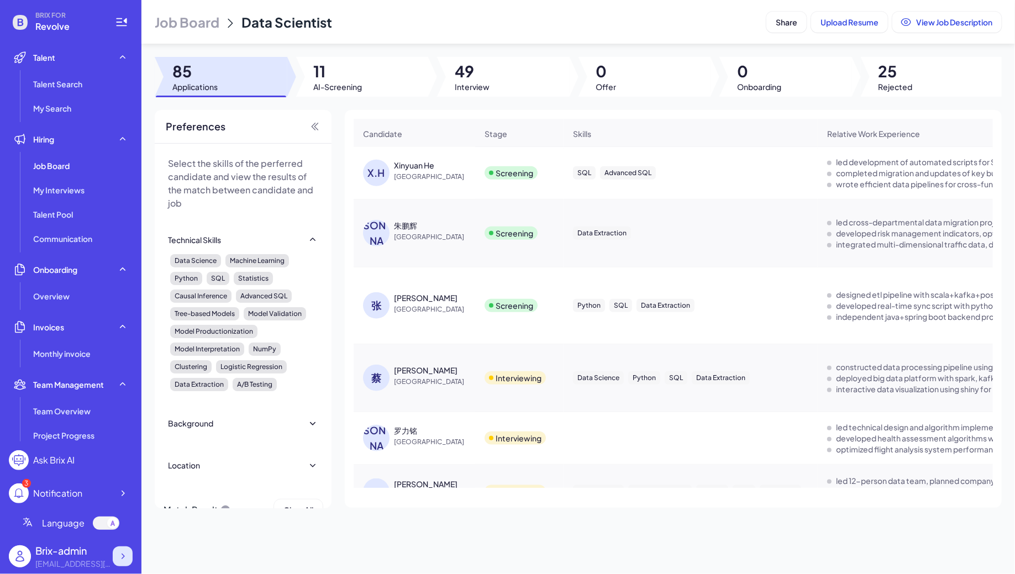
click at [129, 555] on div at bounding box center [123, 556] width 20 height 20
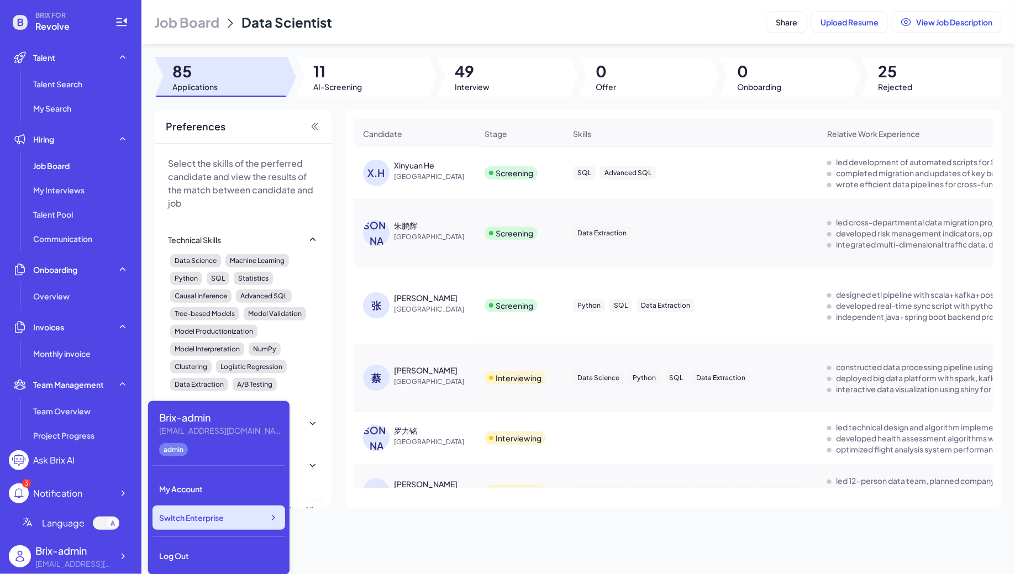
click at [244, 516] on div "Switch Enterprise" at bounding box center [218, 517] width 133 height 24
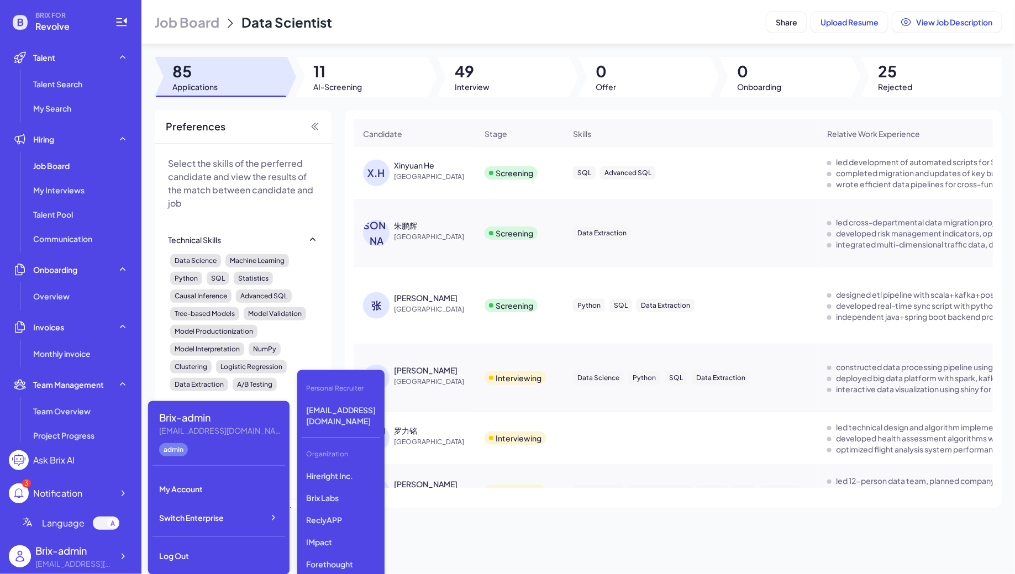
scroll to position [1655, 0]
click at [329, 534] on p "Skywalk Inc." at bounding box center [341, 544] width 78 height 20
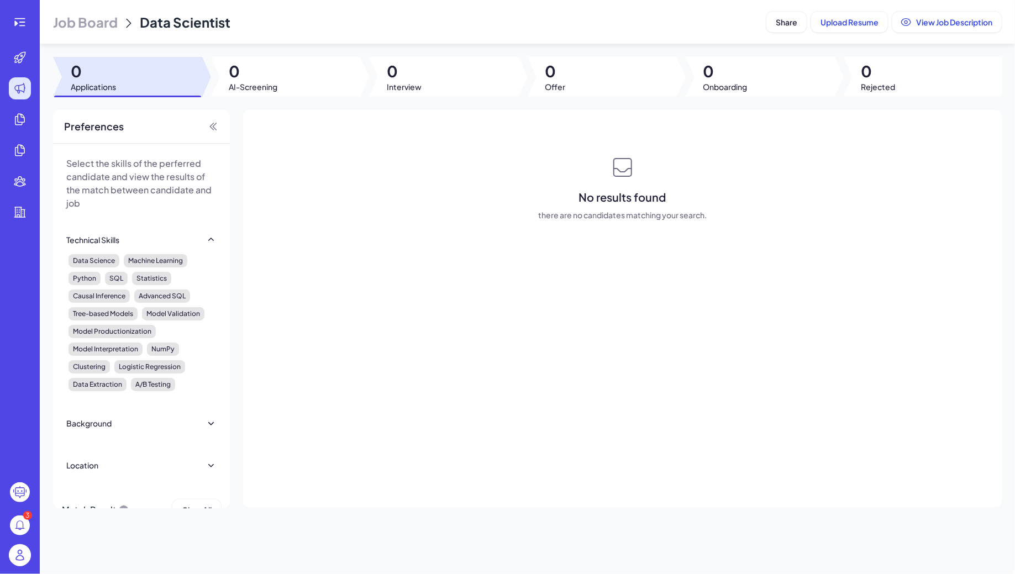
click at [83, 17] on span "Job Board" at bounding box center [85, 22] width 65 height 18
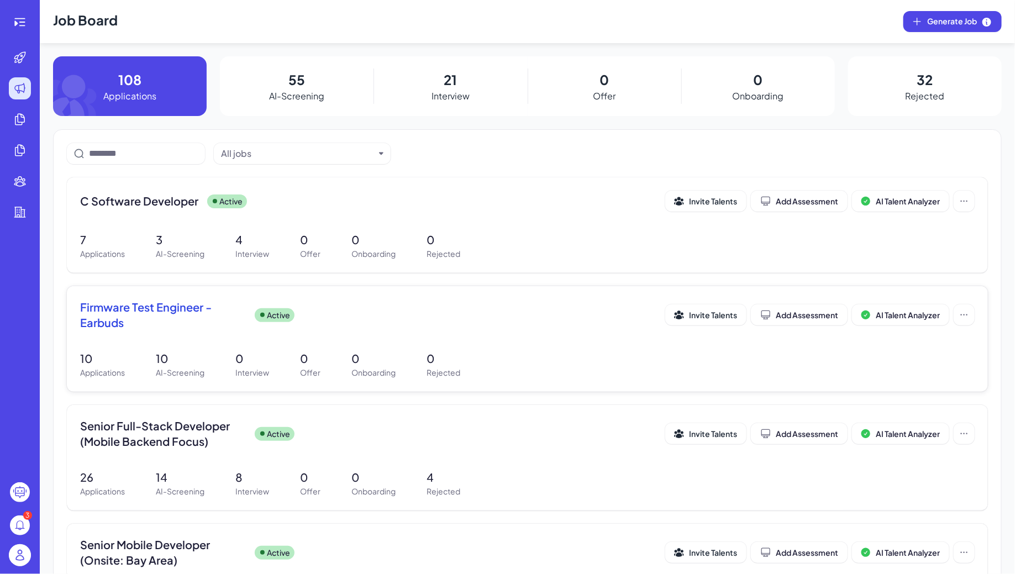
click at [258, 314] on div "Active" at bounding box center [275, 315] width 40 height 14
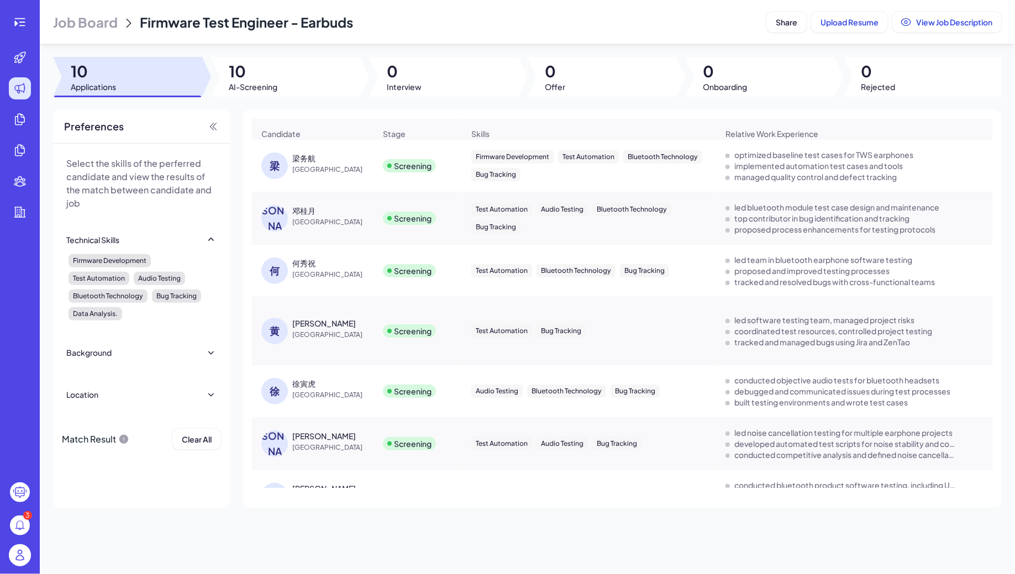
click at [92, 23] on span "Job Board" at bounding box center [85, 22] width 65 height 18
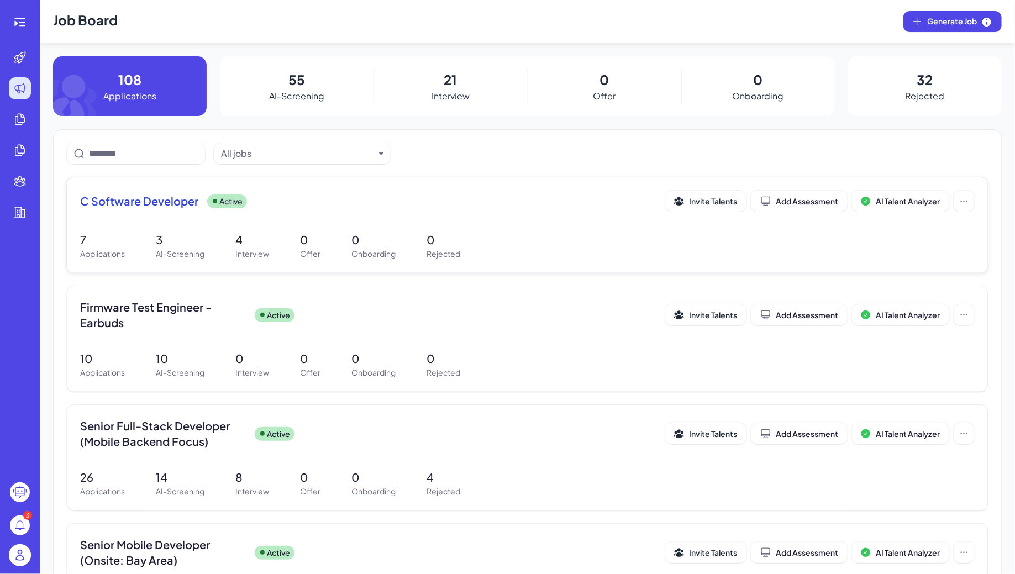
click at [226, 244] on div "7 Applications 3 AI-Screening 4 Interview 0 Offer 0 Onboarding 0 Rejected" at bounding box center [527, 245] width 894 height 28
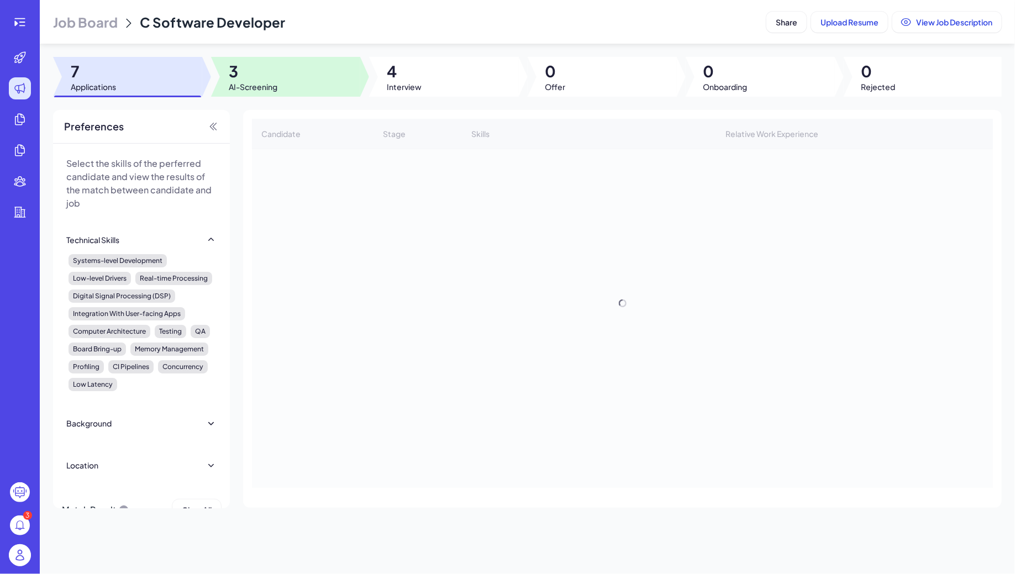
click at [293, 85] on div at bounding box center [285, 77] width 149 height 40
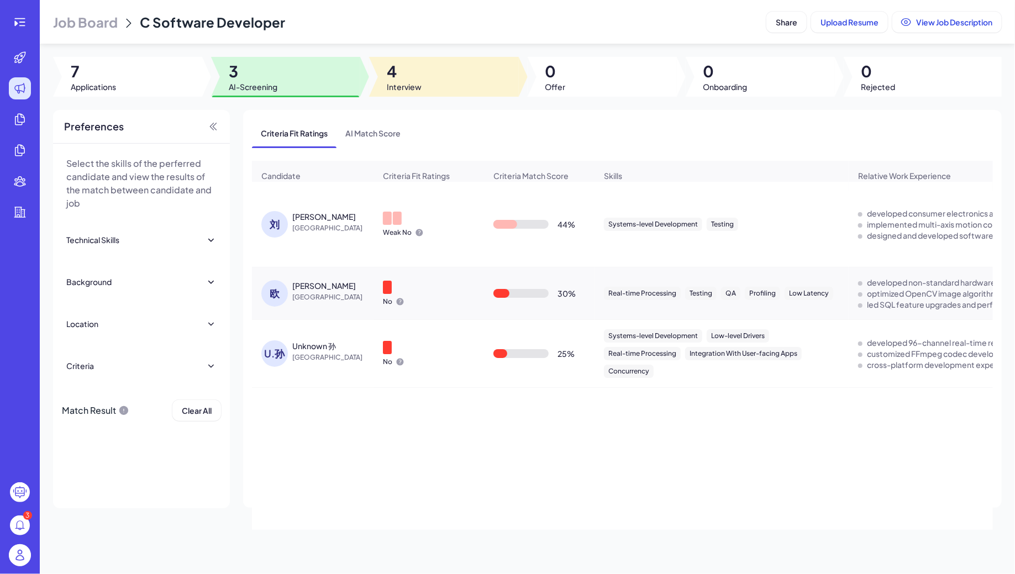
click at [407, 75] on span "4" at bounding box center [404, 71] width 35 height 20
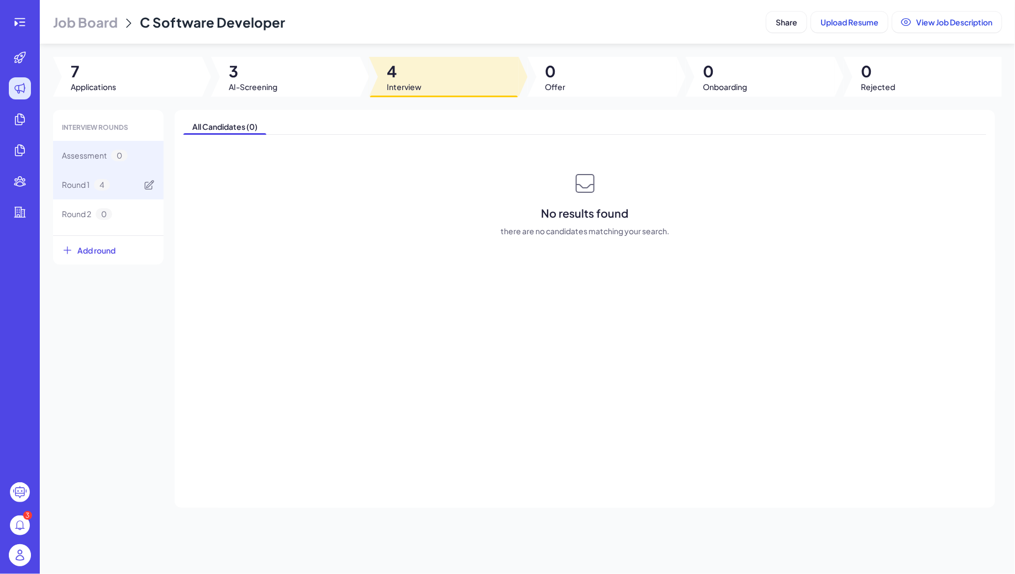
click at [130, 186] on div "Round 1 4" at bounding box center [108, 184] width 110 height 29
